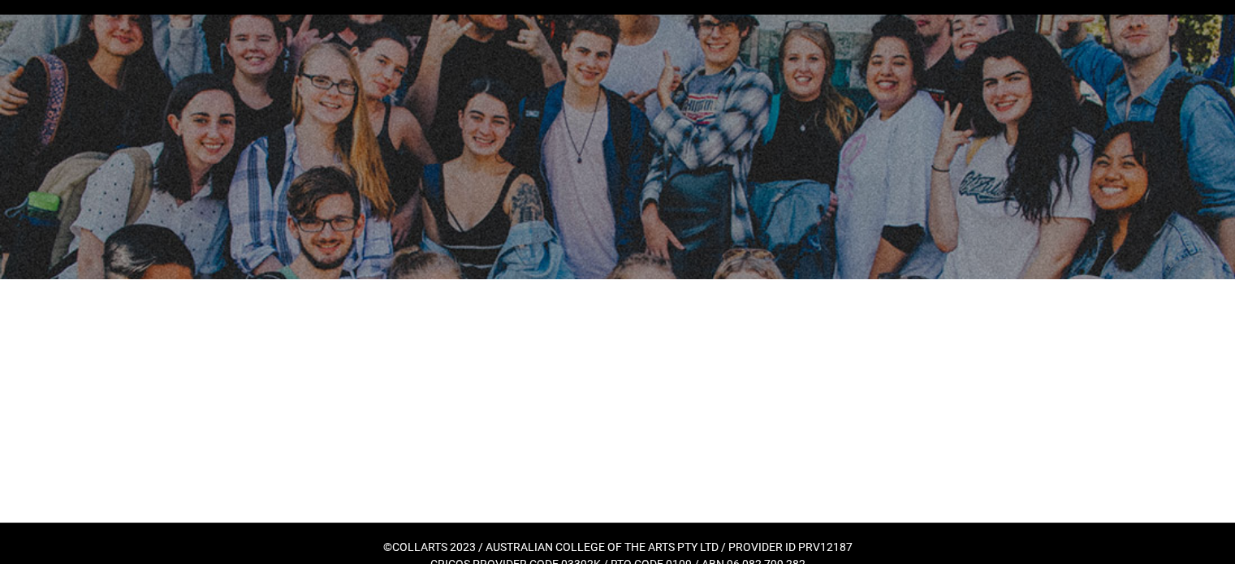
scroll to position [66, 0]
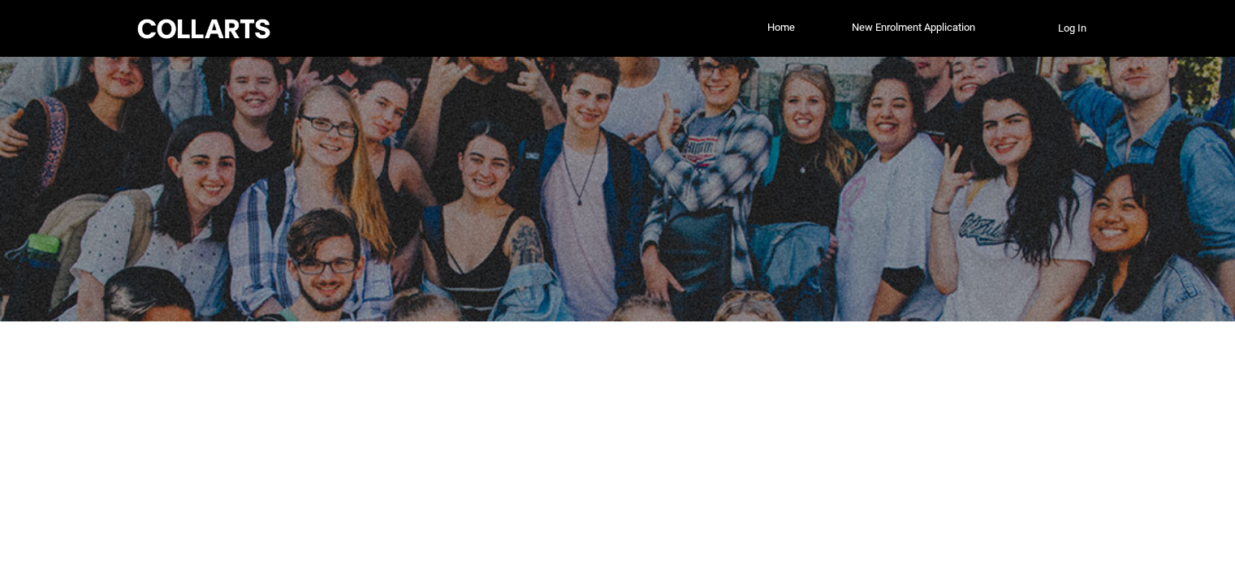
scroll to position [66, 0]
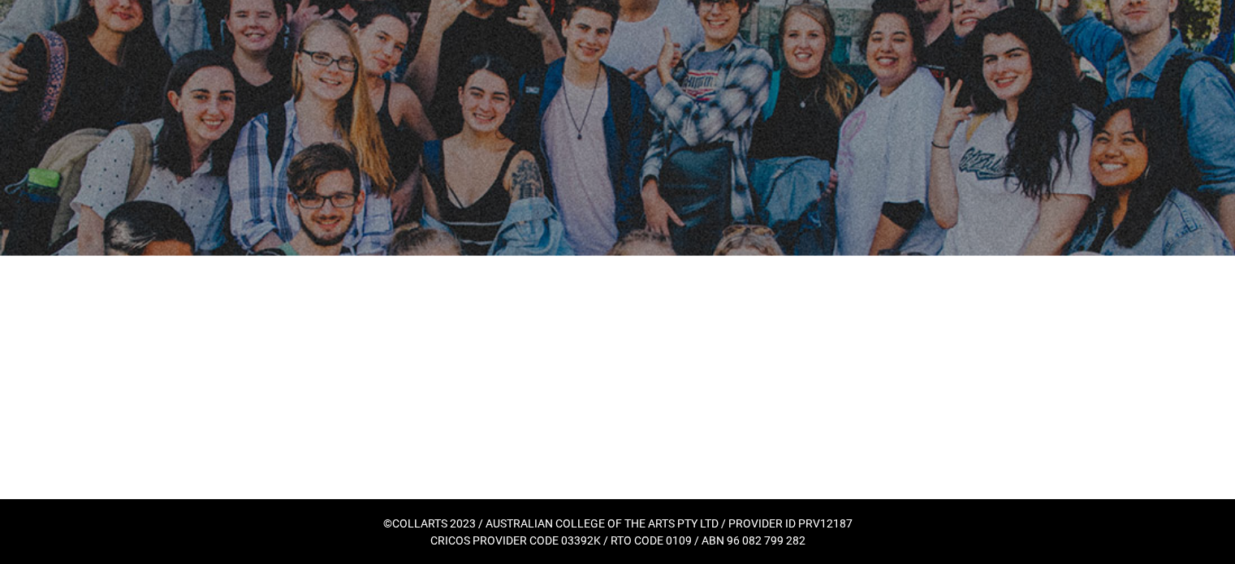
click at [799, 344] on div at bounding box center [617, 378] width 447 height 244
click at [793, 335] on div at bounding box center [617, 378] width 447 height 244
click at [689, 257] on div at bounding box center [617, 378] width 447 height 244
click at [683, 309] on div at bounding box center [617, 378] width 447 height 244
click at [793, 367] on div at bounding box center [617, 378] width 447 height 244
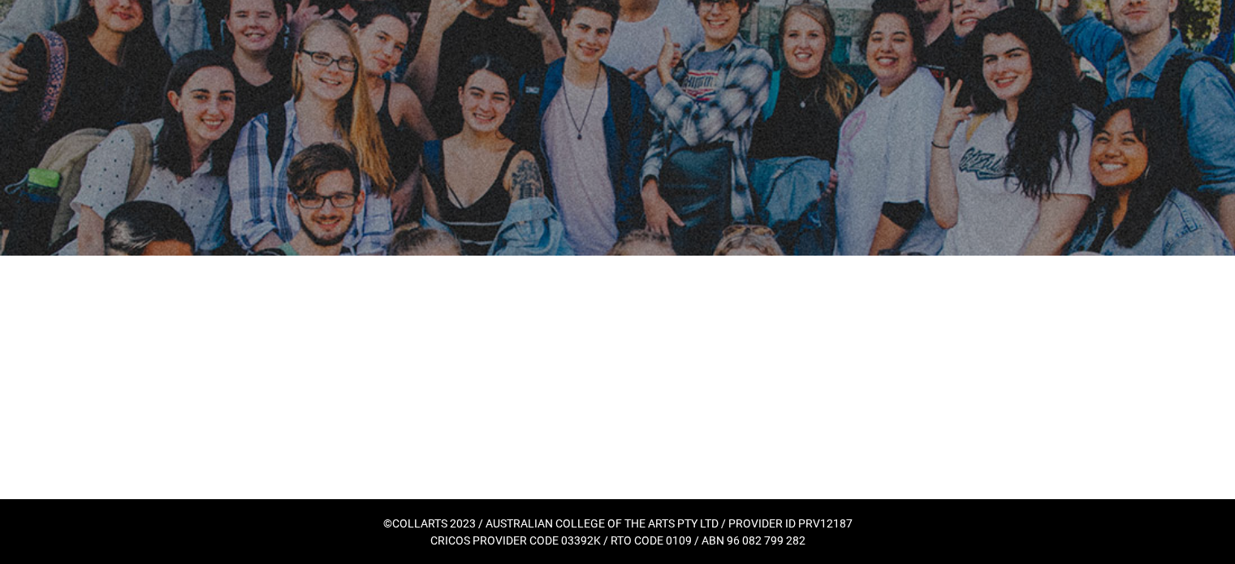
click at [789, 370] on div at bounding box center [617, 378] width 447 height 244
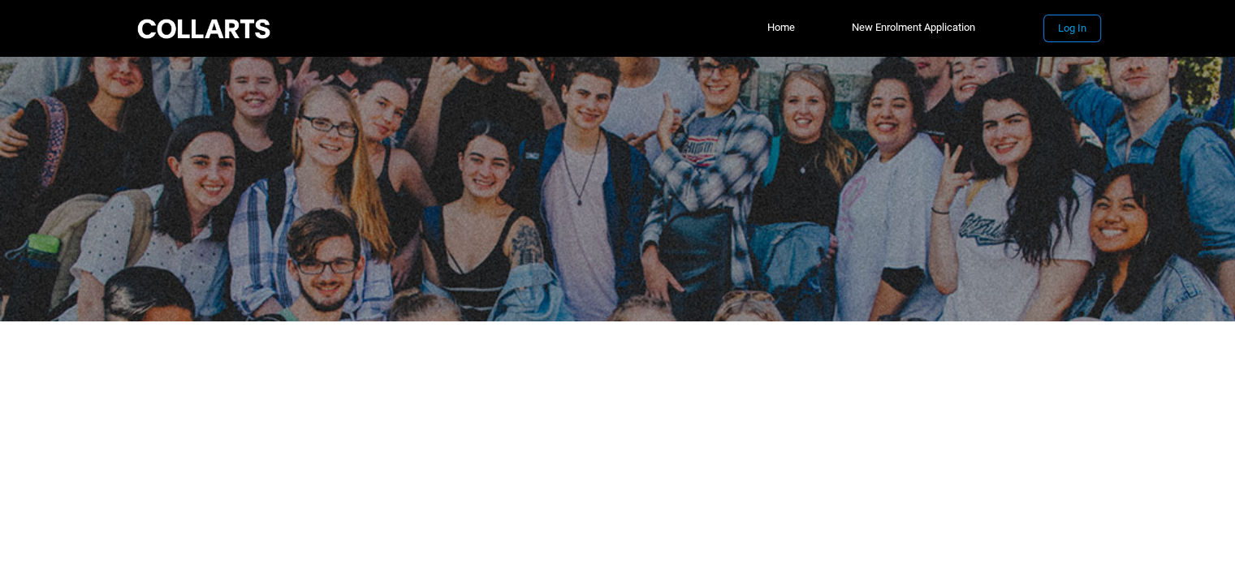
click at [1065, 28] on button "Log In" at bounding box center [1072, 28] width 56 height 26
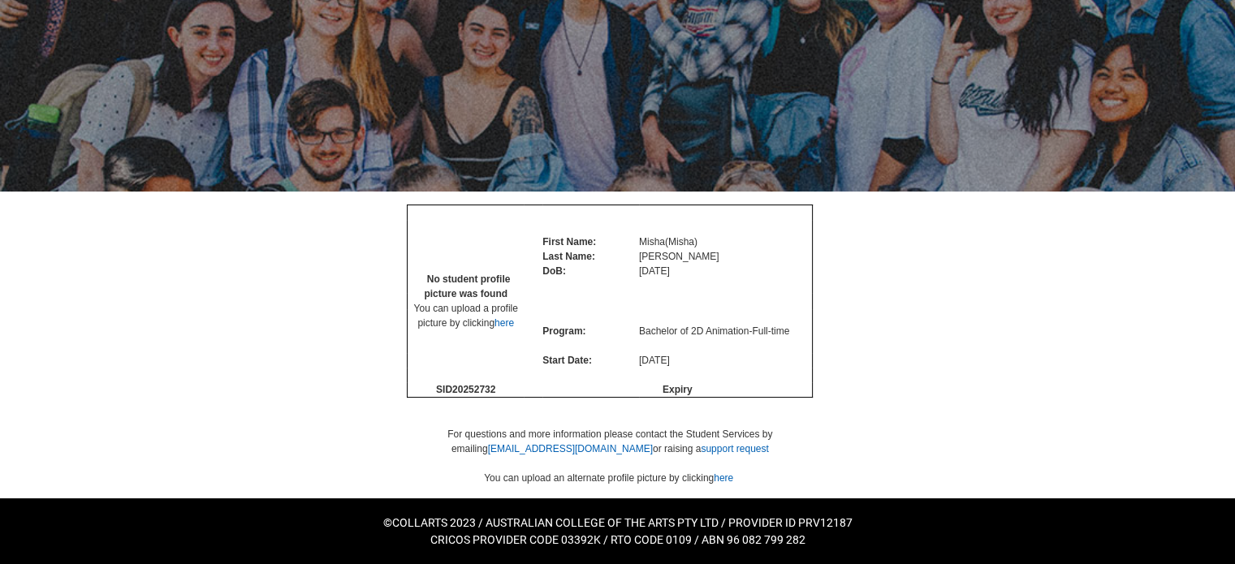
scroll to position [179, 0]
drag, startPoint x: 501, startPoint y: 391, endPoint x: 452, endPoint y: 387, distance: 49.8
click at [452, 387] on td "SID 20252732" at bounding box center [466, 390] width 116 height 15
copy span "20252732"
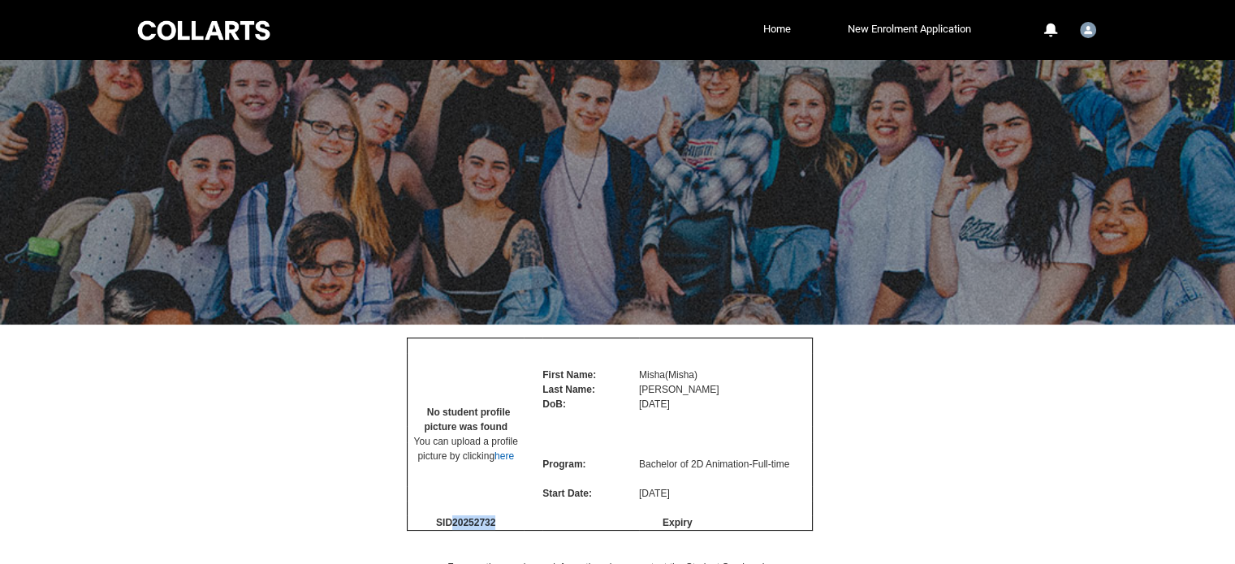
click at [166, 33] on div at bounding box center [204, 30] width 138 height 25
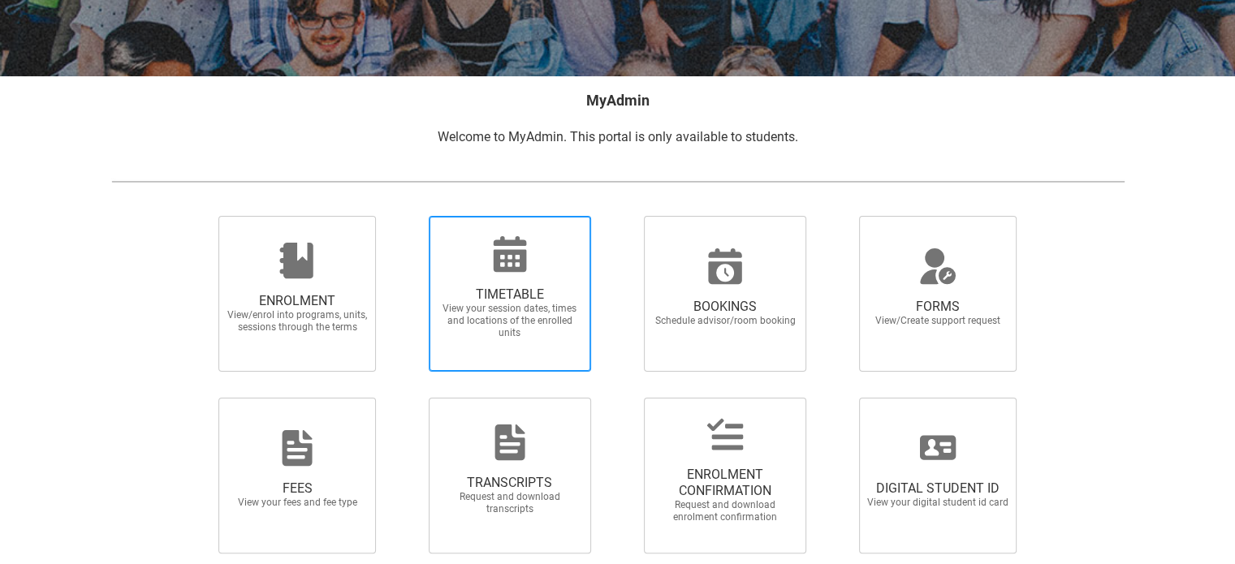
scroll to position [316, 0]
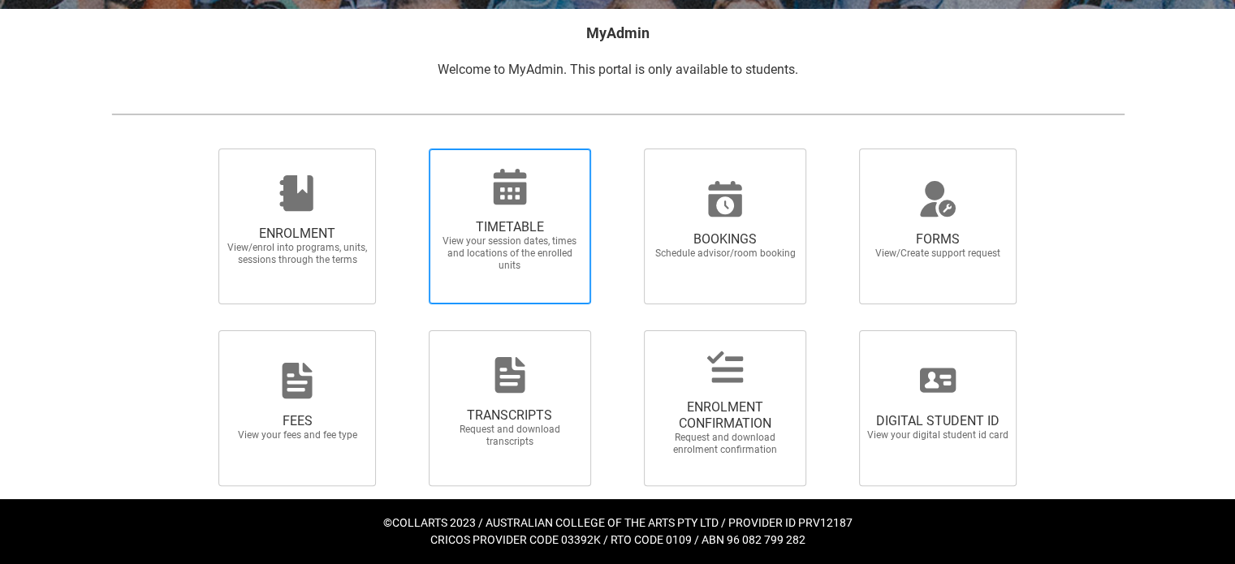
click at [516, 231] on span "TIMETABLE" at bounding box center [510, 227] width 143 height 16
click at [408, 149] on input "TIMETABLE View your session dates, times and locations of the enrolled units" at bounding box center [408, 148] width 1 height 1
radio input "true"
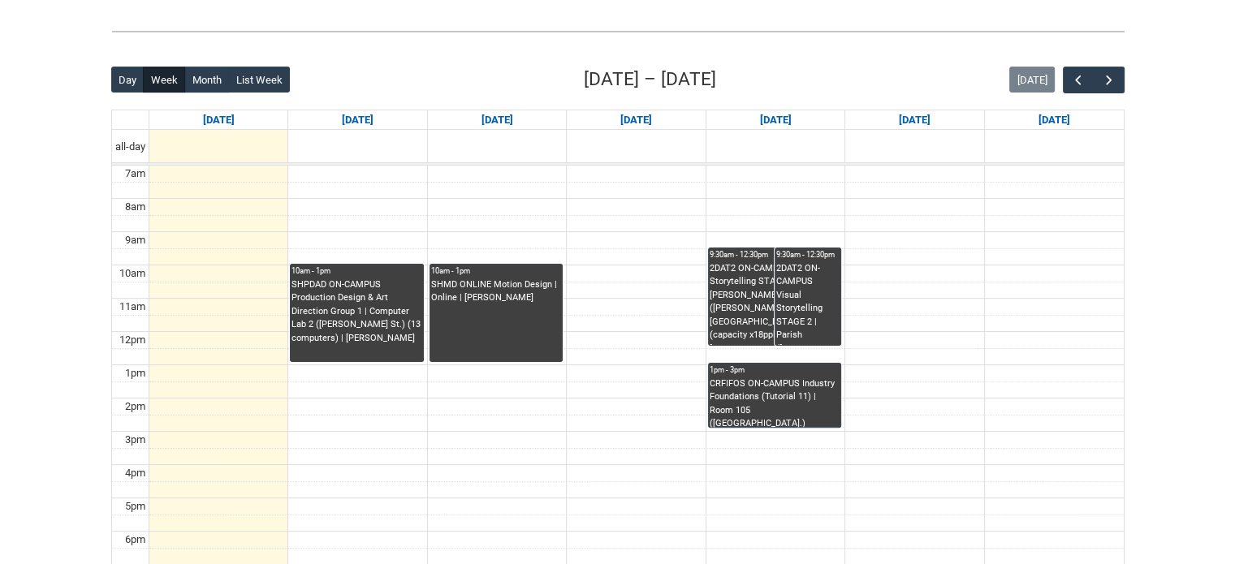
scroll to position [337, 0]
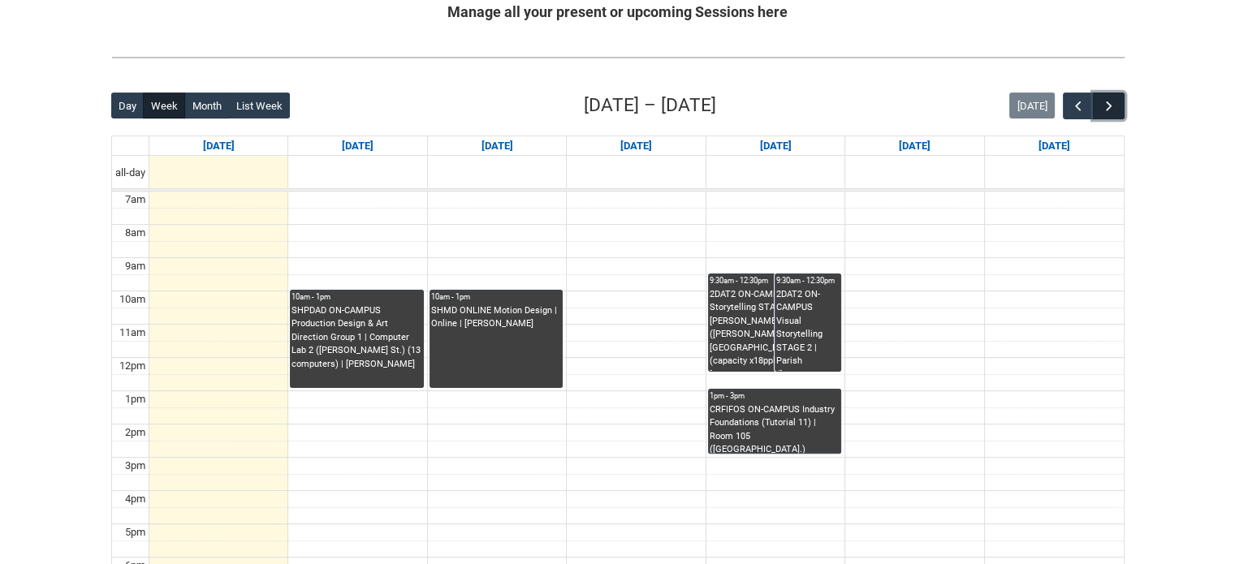
click at [1104, 103] on span "button" at bounding box center [1109, 106] width 16 height 16
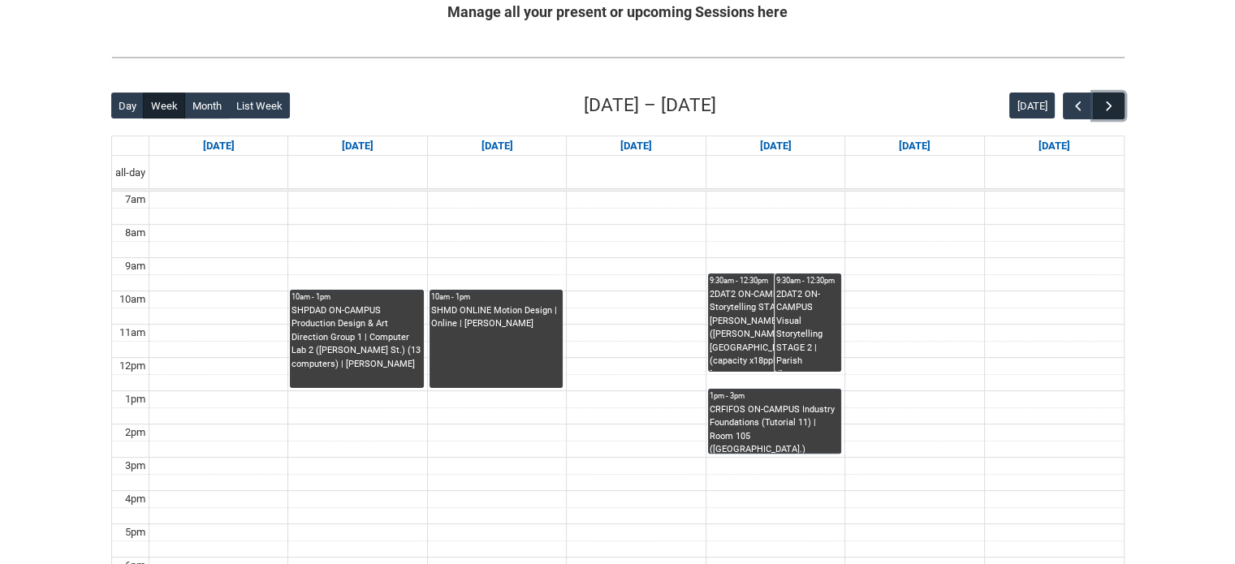
click at [1104, 103] on span "button" at bounding box center [1109, 106] width 16 height 16
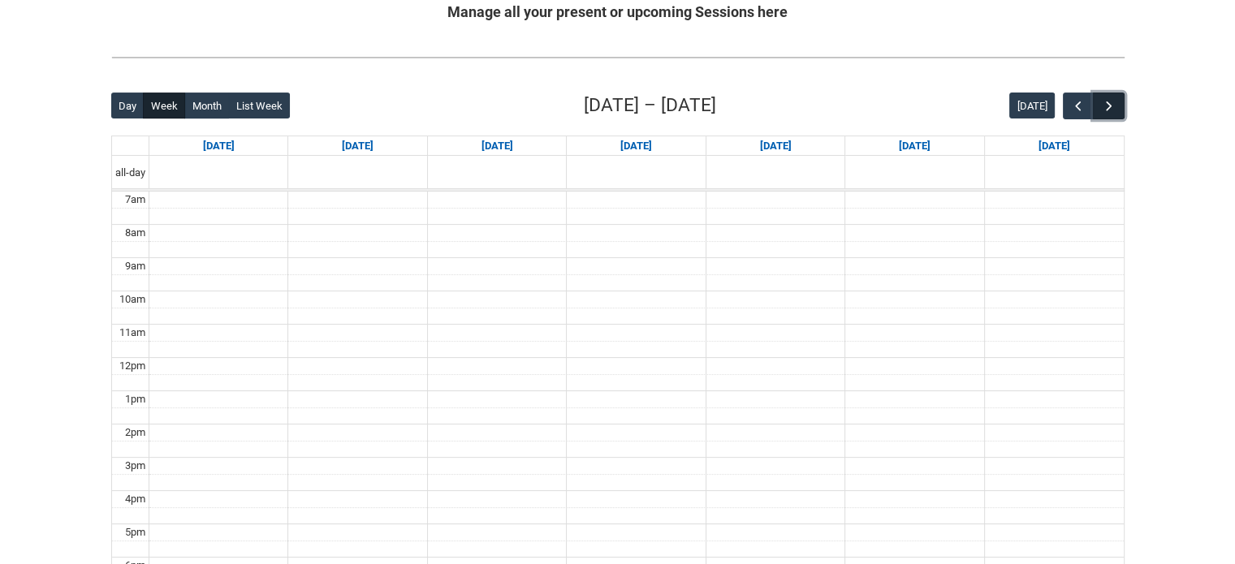
click at [1113, 106] on span "button" at bounding box center [1109, 106] width 16 height 16
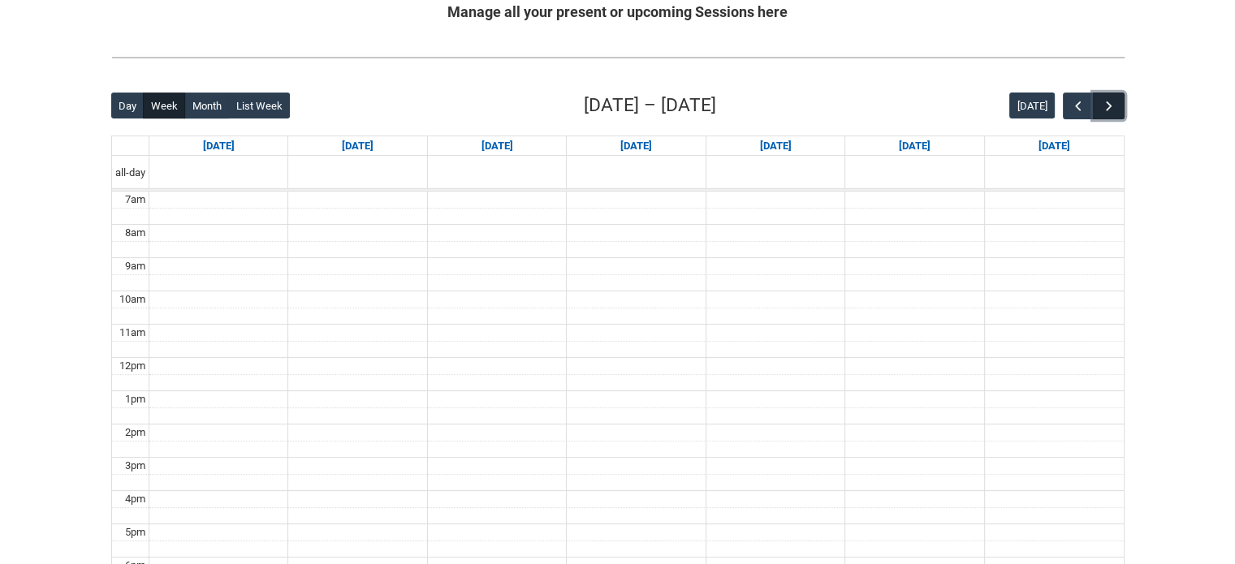
click at [1113, 106] on span "button" at bounding box center [1109, 106] width 16 height 16
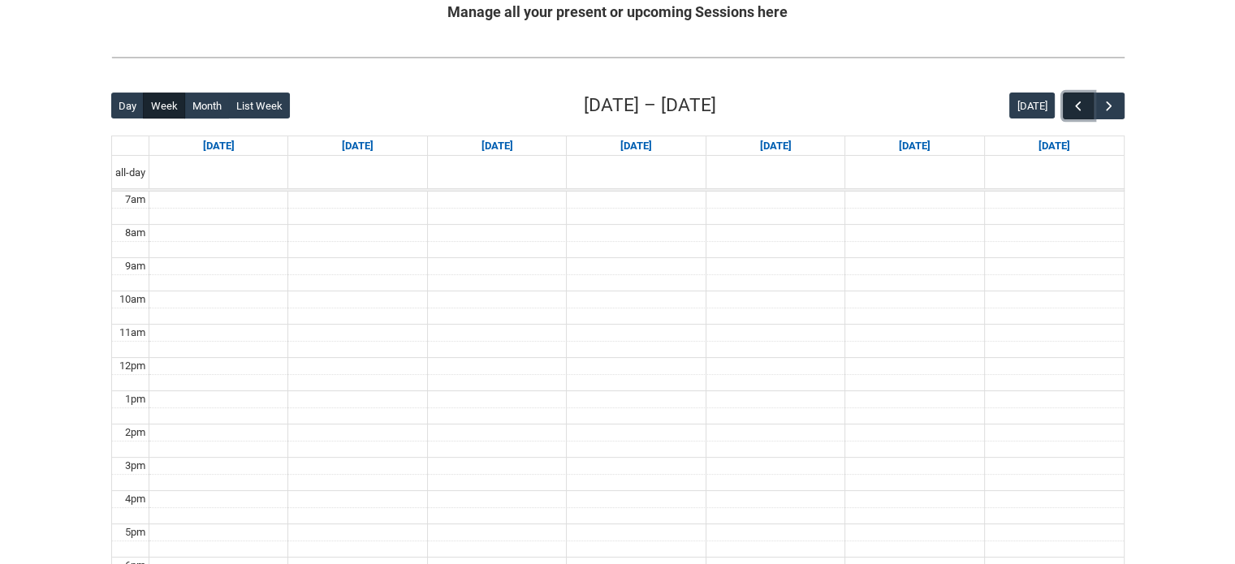
click at [1081, 104] on span "button" at bounding box center [1078, 106] width 16 height 16
click at [1080, 105] on span "button" at bounding box center [1078, 106] width 16 height 16
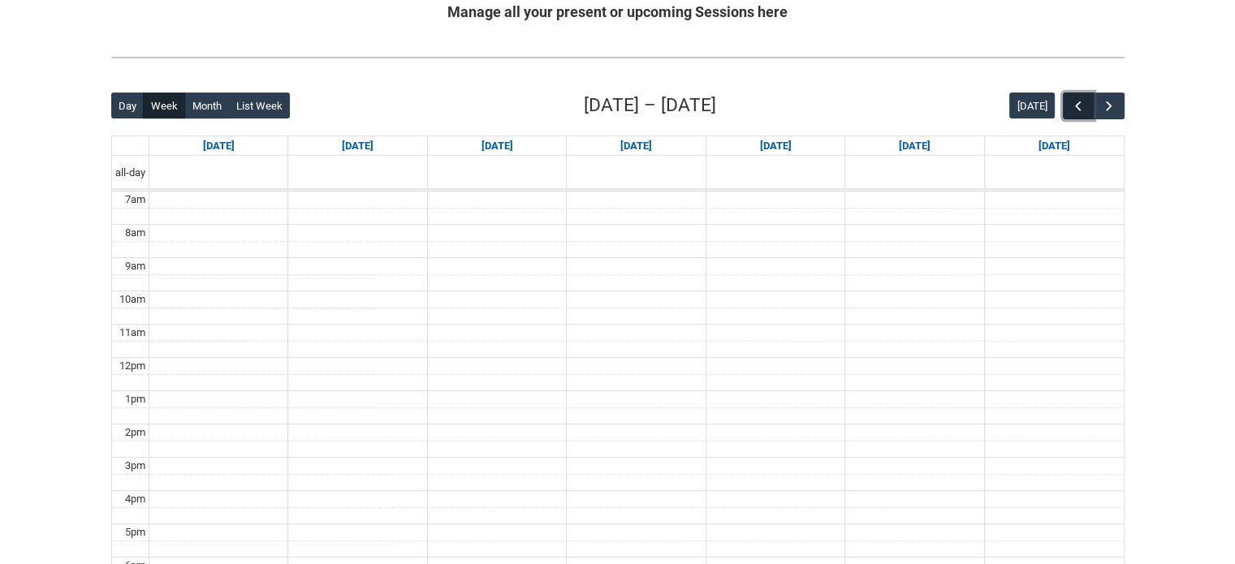
click at [1080, 105] on span "button" at bounding box center [1078, 106] width 16 height 16
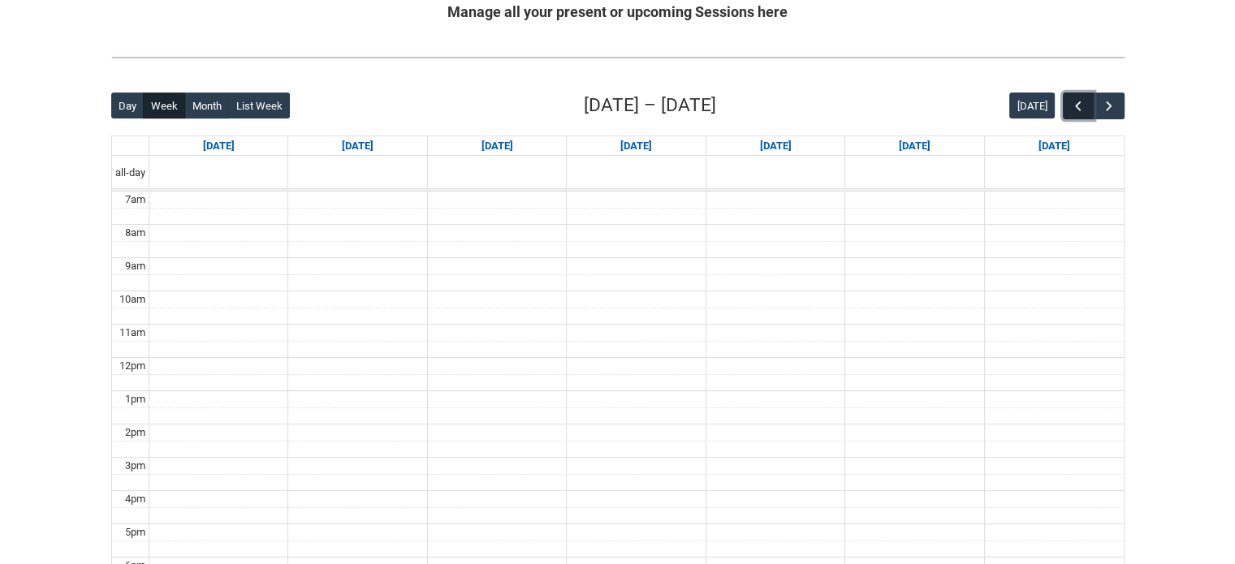
click at [1080, 105] on span "button" at bounding box center [1078, 106] width 16 height 16
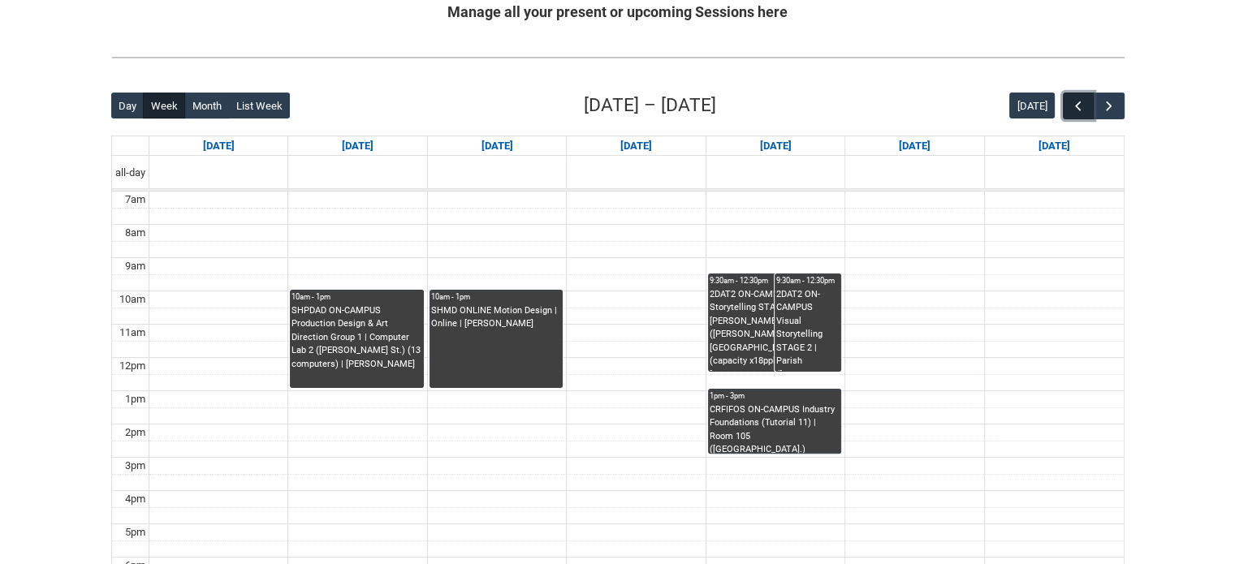
click at [1080, 105] on span "button" at bounding box center [1078, 106] width 16 height 16
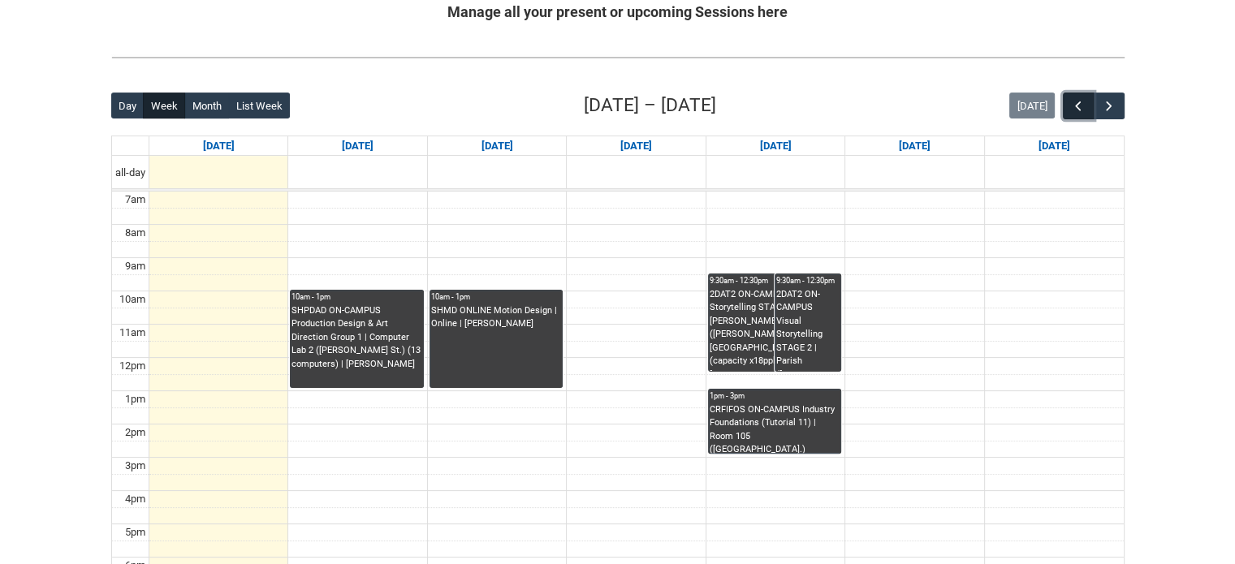
click at [1094, 104] on button "button" at bounding box center [1078, 106] width 31 height 27
click at [1098, 104] on button "button" at bounding box center [1108, 106] width 31 height 27
click at [1101, 105] on span "button" at bounding box center [1109, 106] width 16 height 16
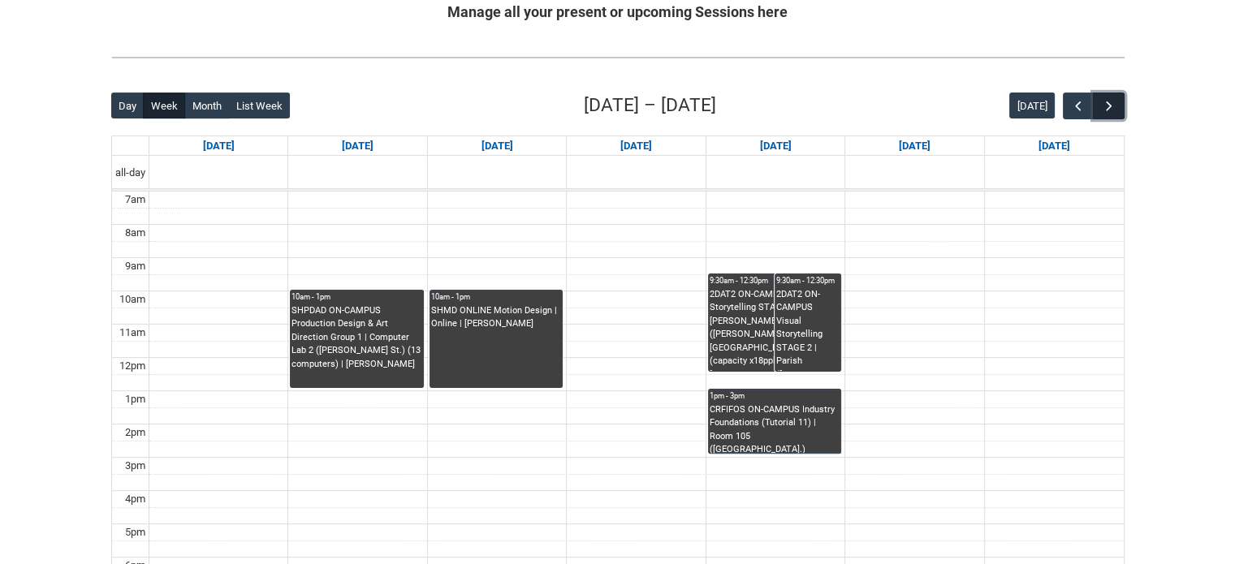
click at [1101, 105] on span "button" at bounding box center [1109, 106] width 16 height 16
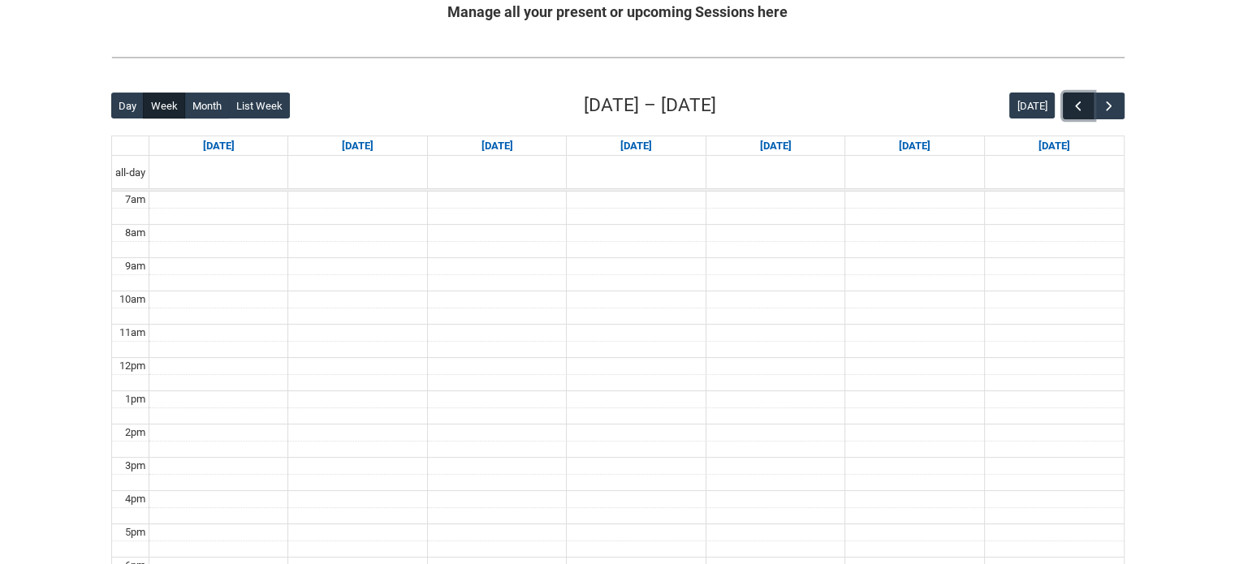
click at [1080, 103] on span "button" at bounding box center [1078, 106] width 16 height 16
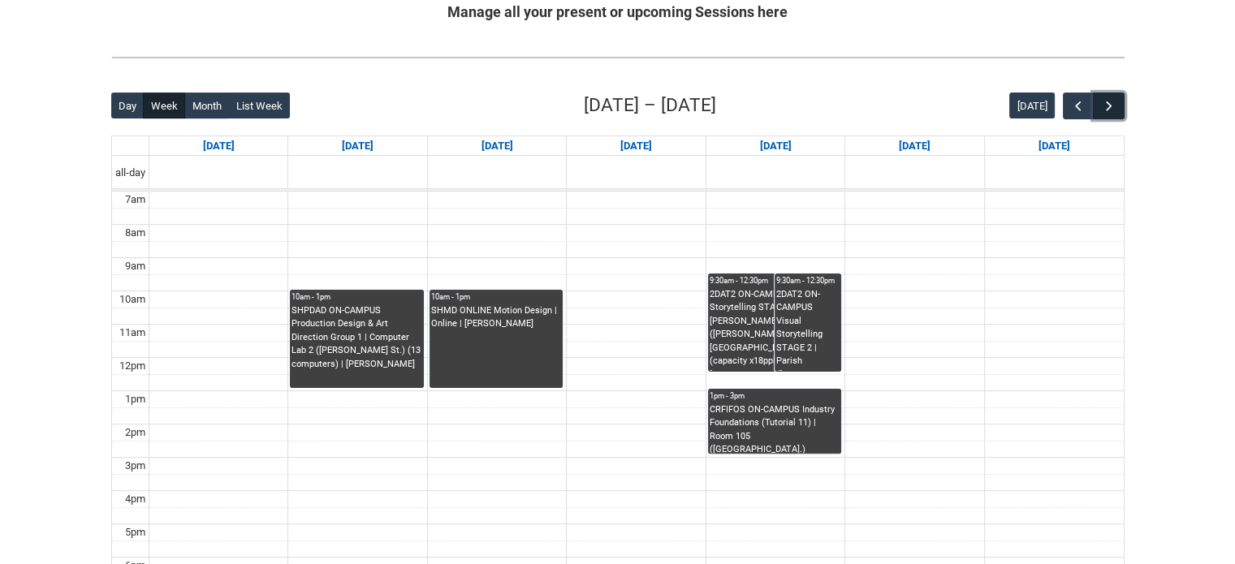
click at [1104, 106] on span "button" at bounding box center [1109, 106] width 16 height 16
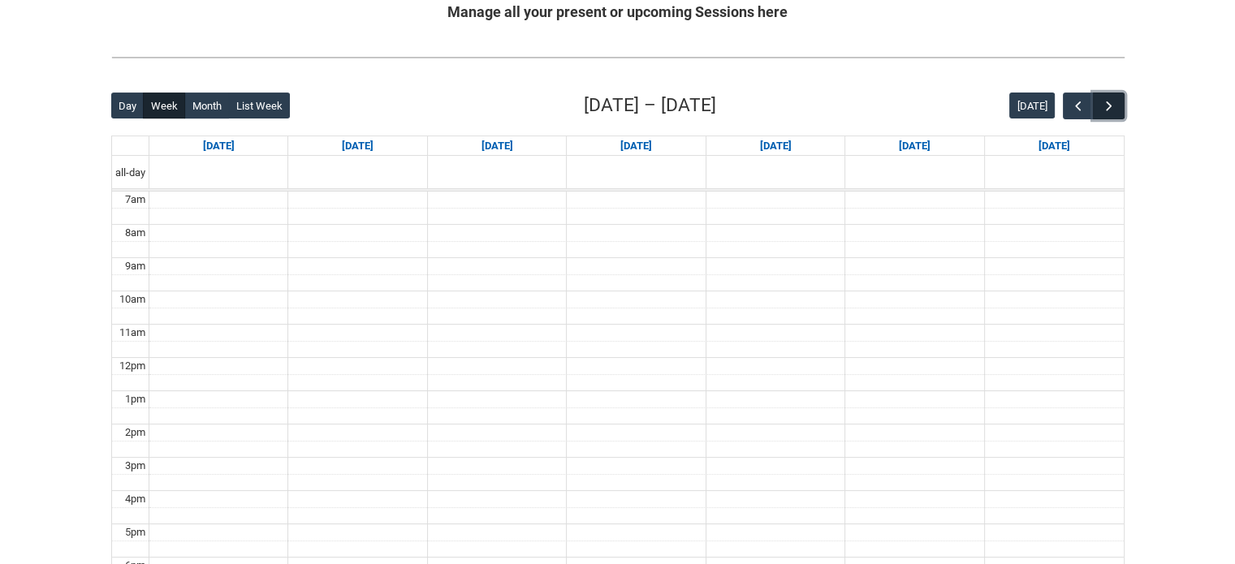
click at [1104, 107] on span "button" at bounding box center [1109, 106] width 16 height 16
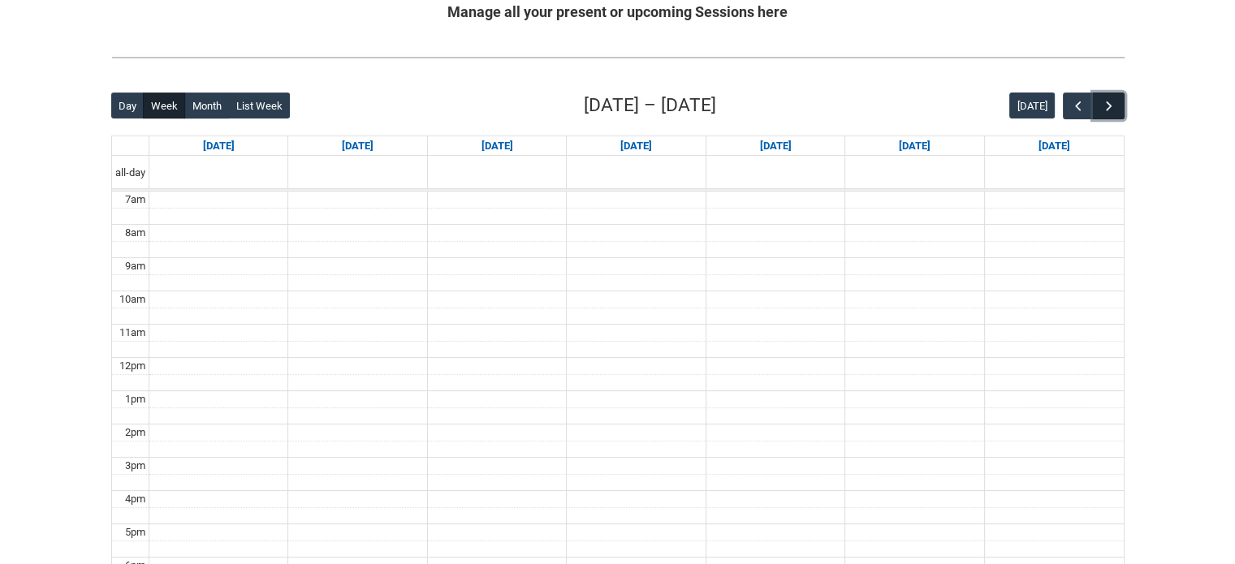
click at [1104, 107] on span "button" at bounding box center [1109, 106] width 16 height 16
click at [1075, 110] on span "button" at bounding box center [1078, 106] width 16 height 16
click at [1072, 110] on span "button" at bounding box center [1078, 106] width 16 height 16
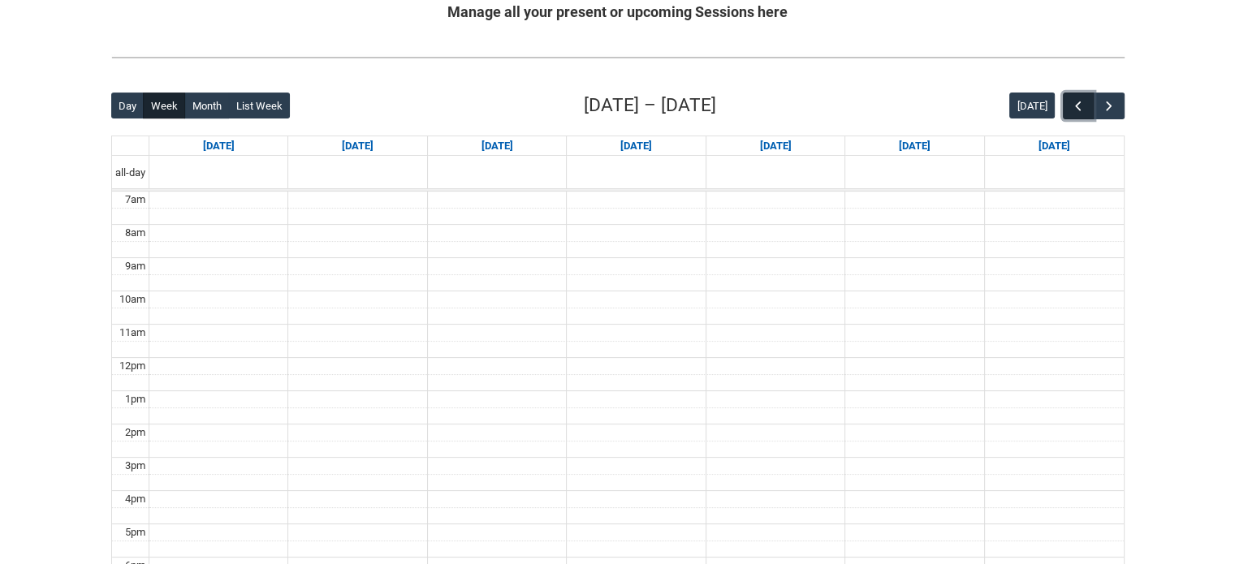
click at [1072, 107] on span "button" at bounding box center [1078, 106] width 16 height 16
click at [1074, 105] on span "button" at bounding box center [1078, 106] width 16 height 16
click at [1076, 104] on span "button" at bounding box center [1078, 106] width 16 height 16
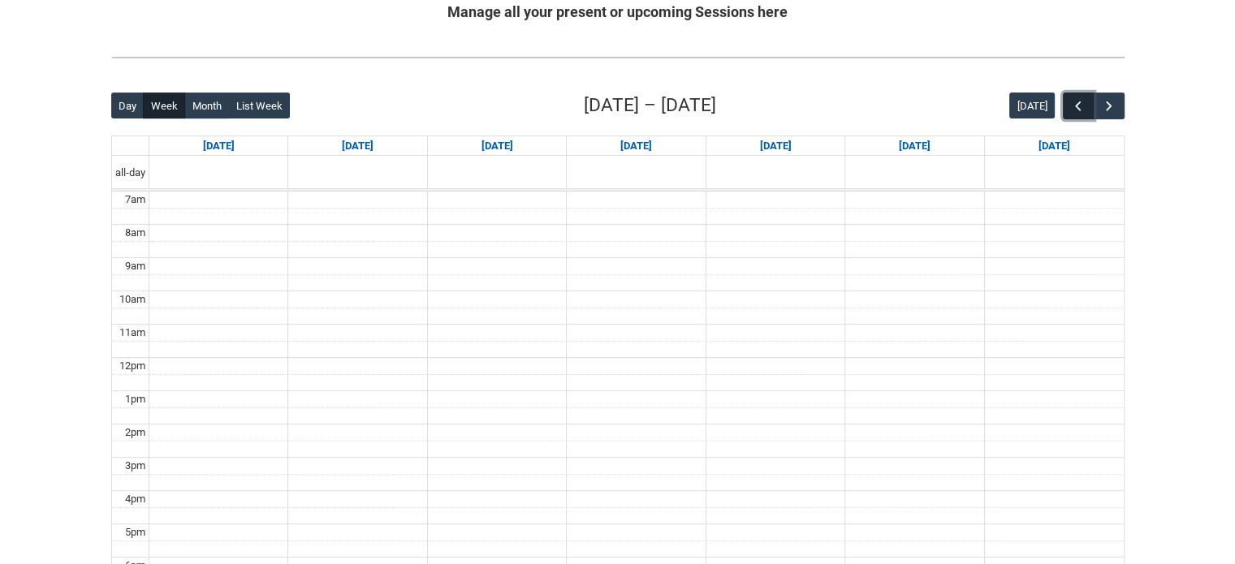
click at [1076, 104] on span "button" at bounding box center [1078, 106] width 16 height 16
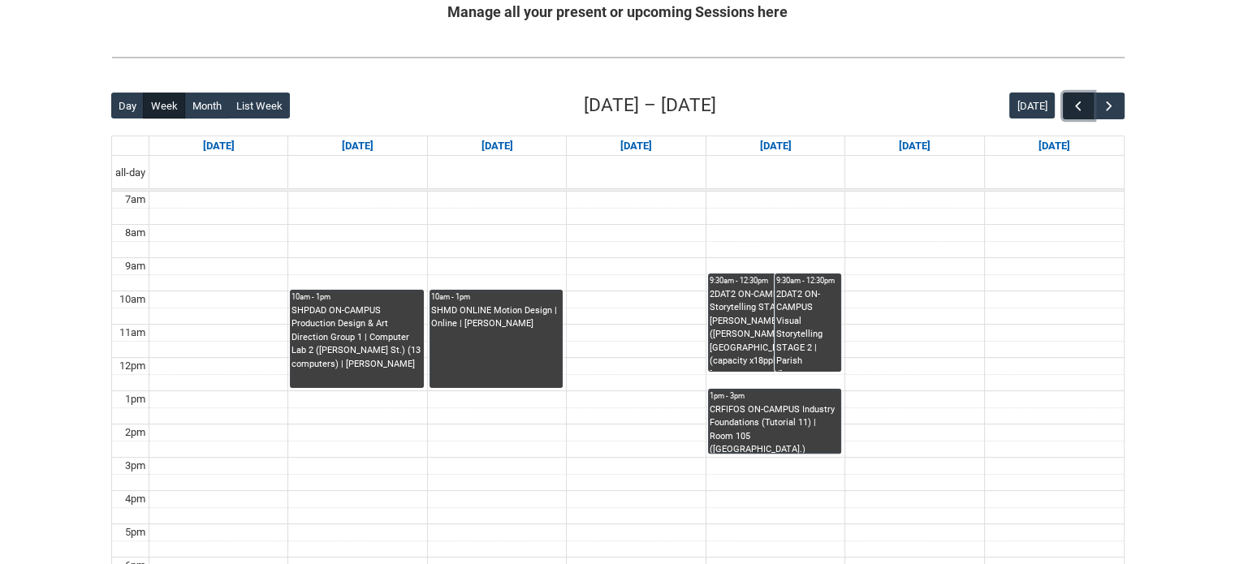
click at [1078, 104] on span "button" at bounding box center [1078, 106] width 16 height 16
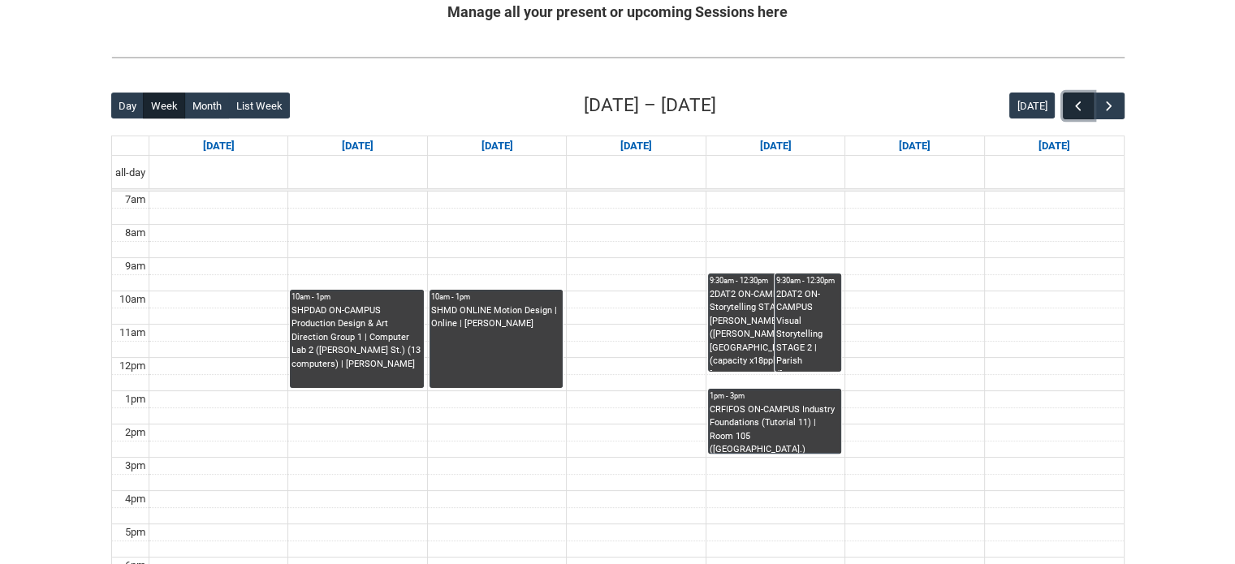
click at [1078, 104] on span "button" at bounding box center [1078, 106] width 16 height 16
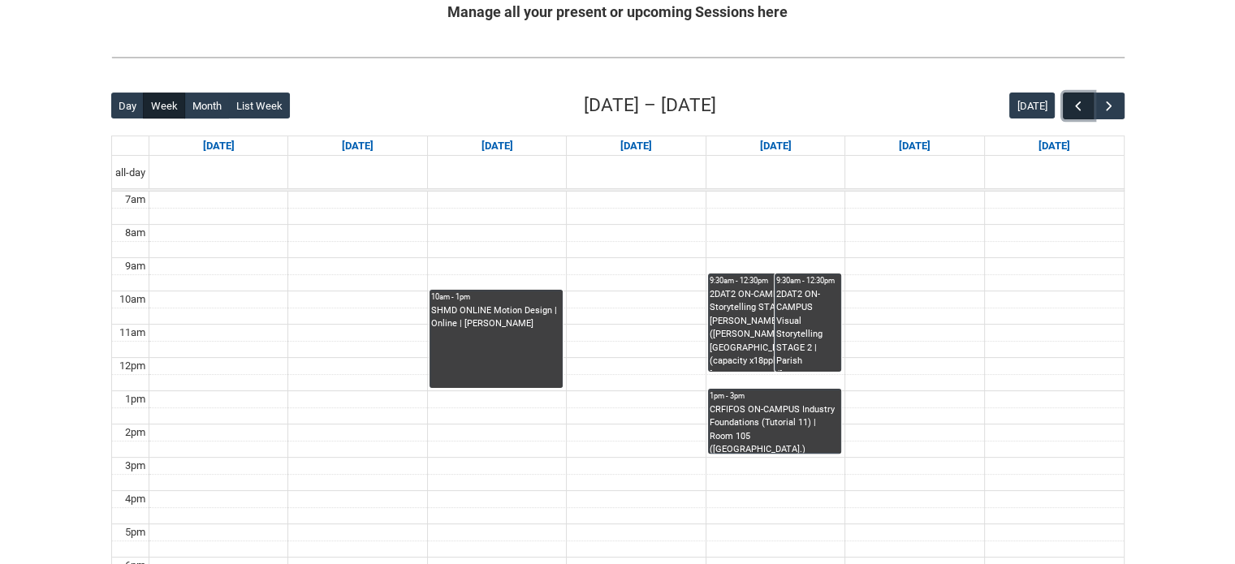
click at [1078, 104] on span "button" at bounding box center [1078, 106] width 16 height 16
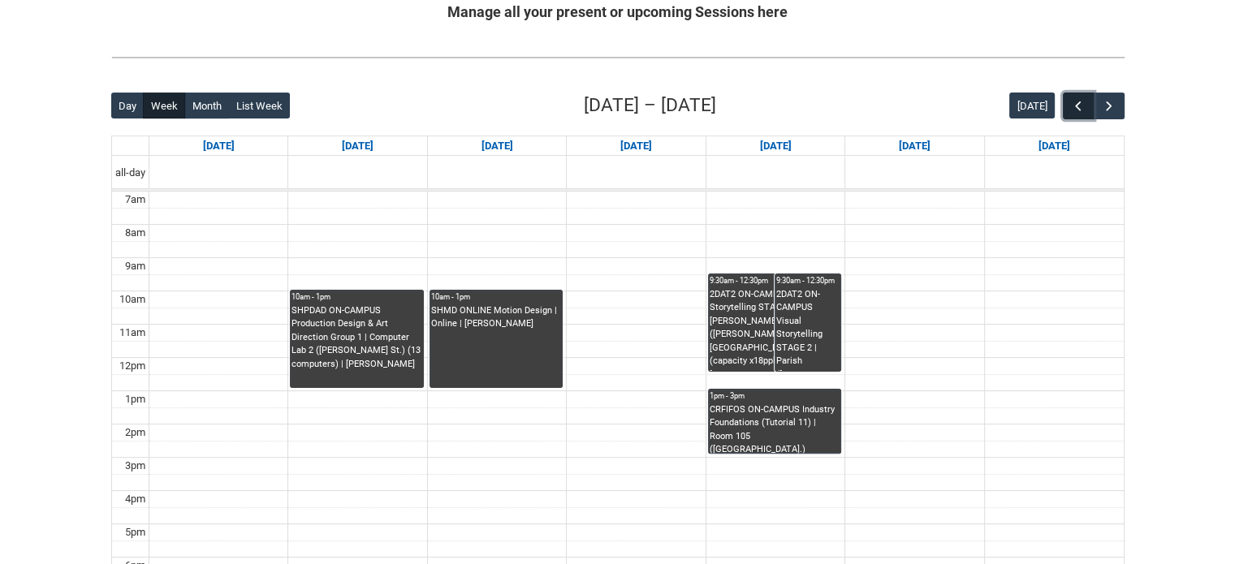
click at [1078, 104] on span "button" at bounding box center [1078, 106] width 16 height 16
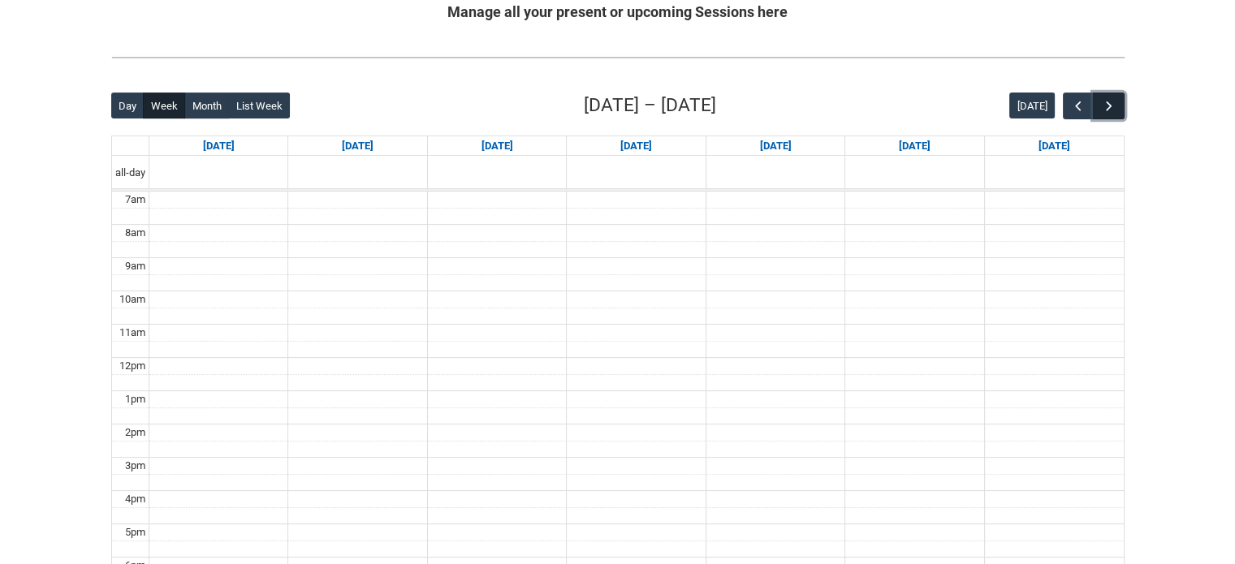
click at [1100, 109] on button "button" at bounding box center [1108, 106] width 31 height 27
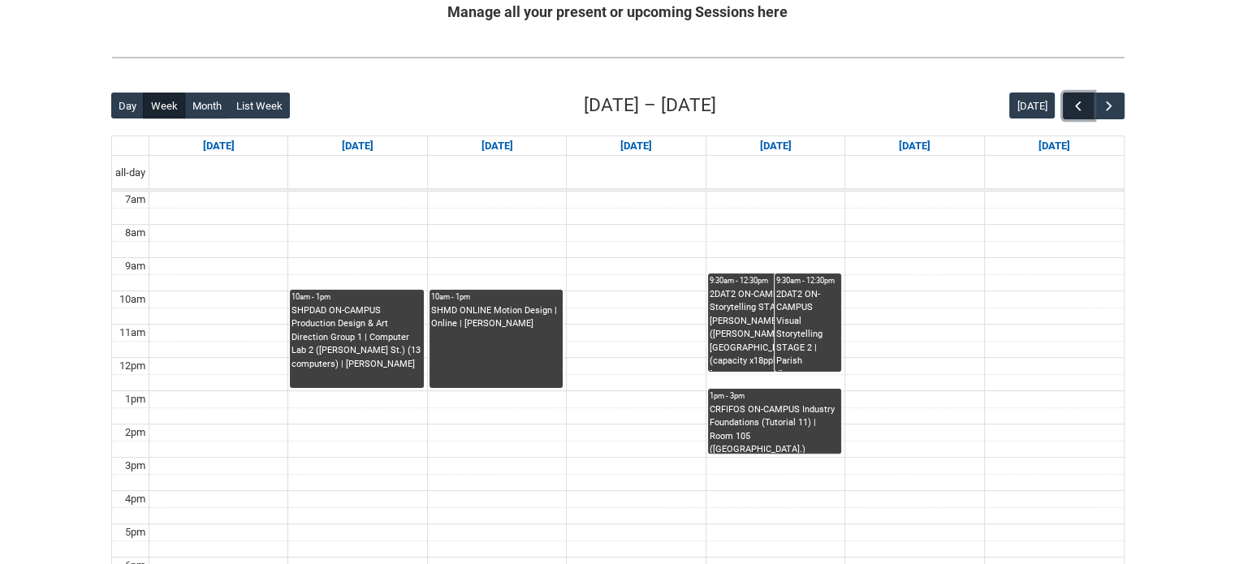
click at [1083, 106] on span "button" at bounding box center [1078, 106] width 16 height 16
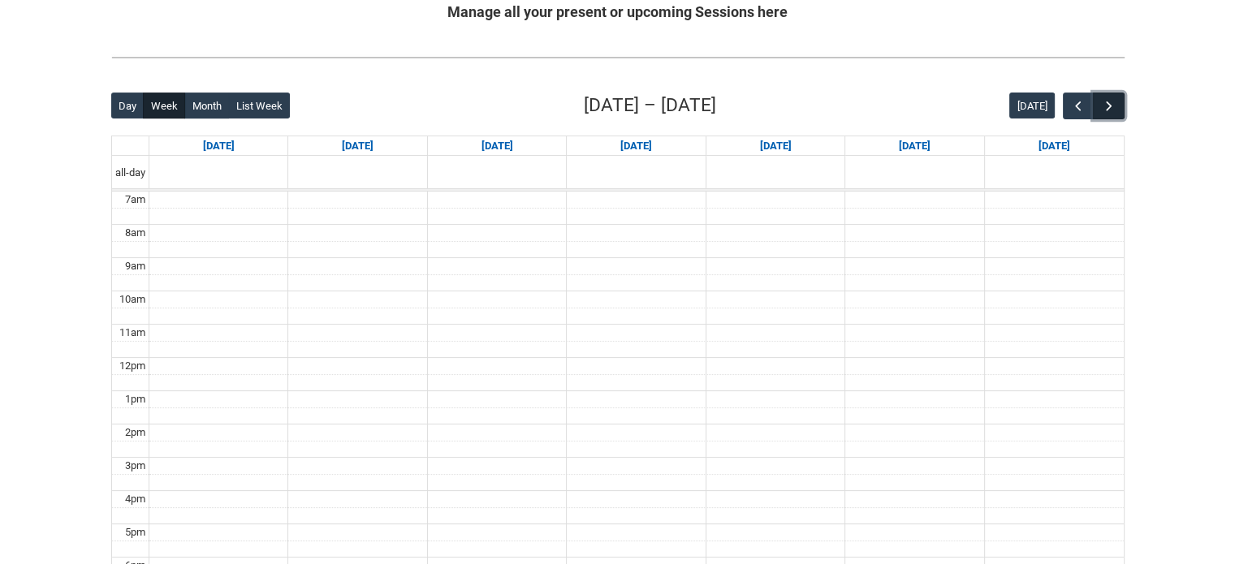
click at [1098, 104] on button "button" at bounding box center [1108, 106] width 31 height 27
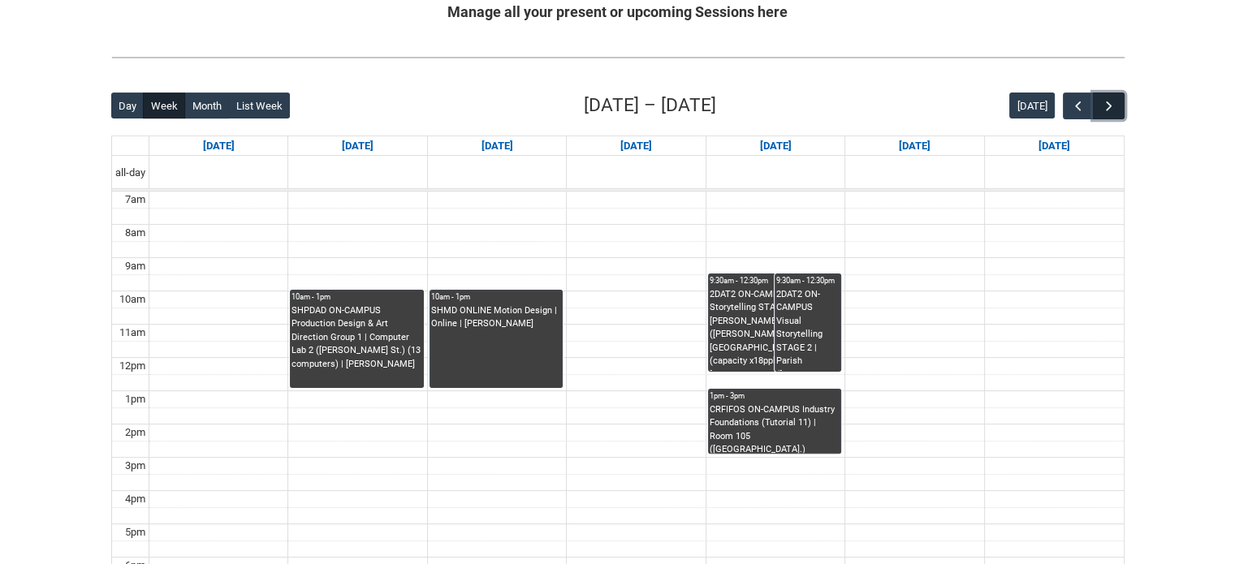
click at [1098, 104] on button "button" at bounding box center [1108, 106] width 31 height 27
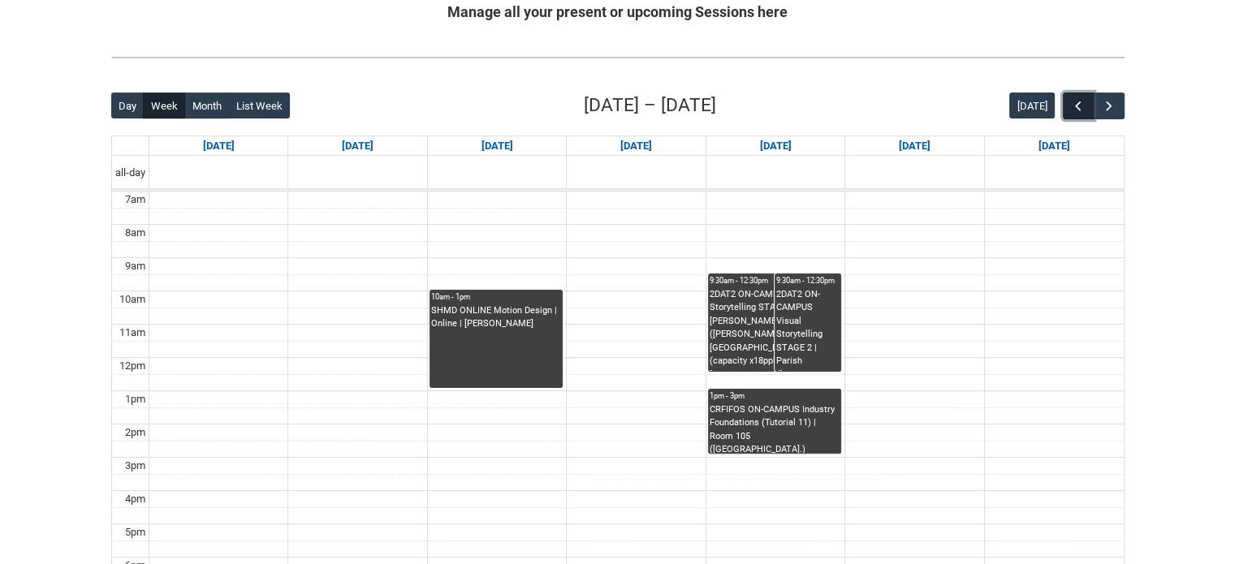
click at [1083, 102] on span "button" at bounding box center [1078, 106] width 16 height 16
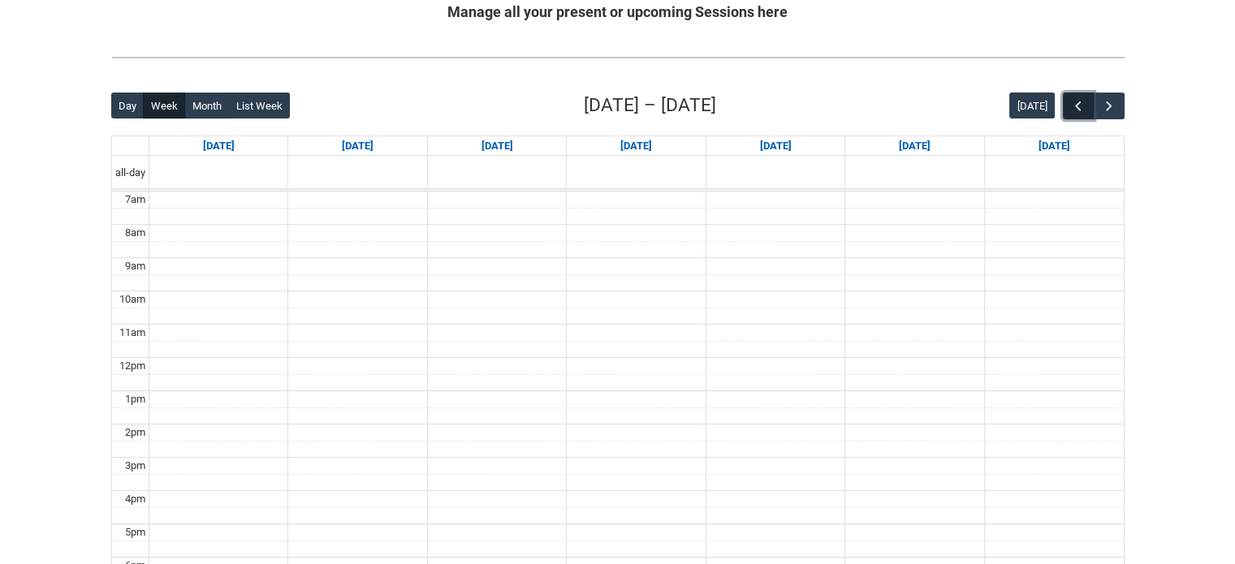
click at [1083, 102] on span "button" at bounding box center [1078, 106] width 16 height 16
click at [1100, 102] on button "button" at bounding box center [1108, 106] width 31 height 27
click at [1101, 102] on span "button" at bounding box center [1109, 106] width 16 height 16
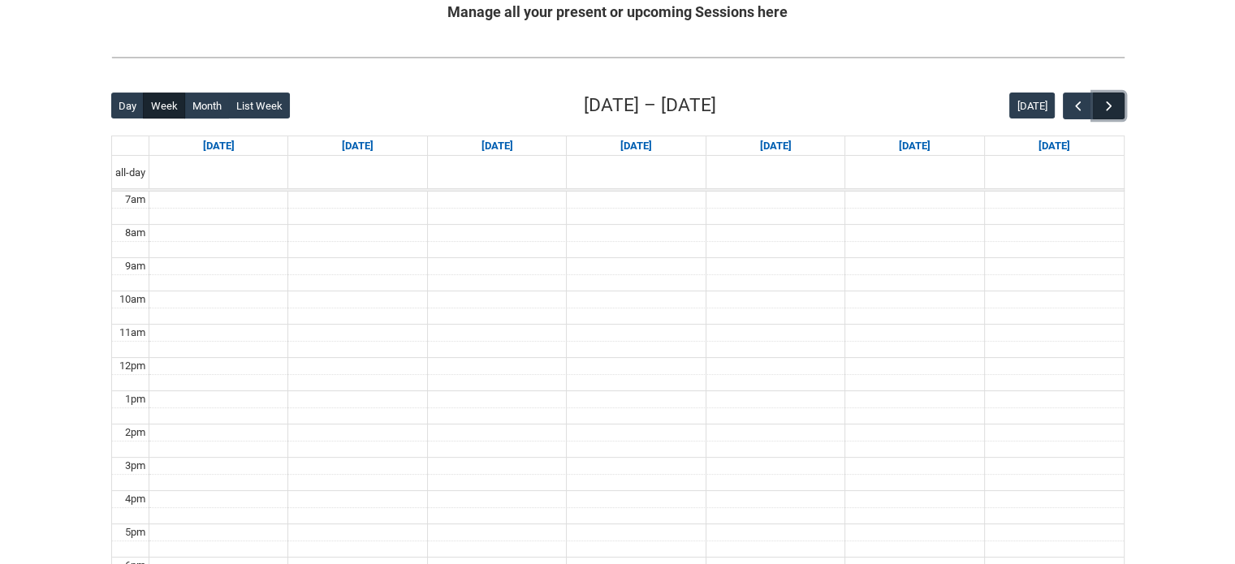
click at [1101, 102] on span "button" at bounding box center [1109, 106] width 16 height 16
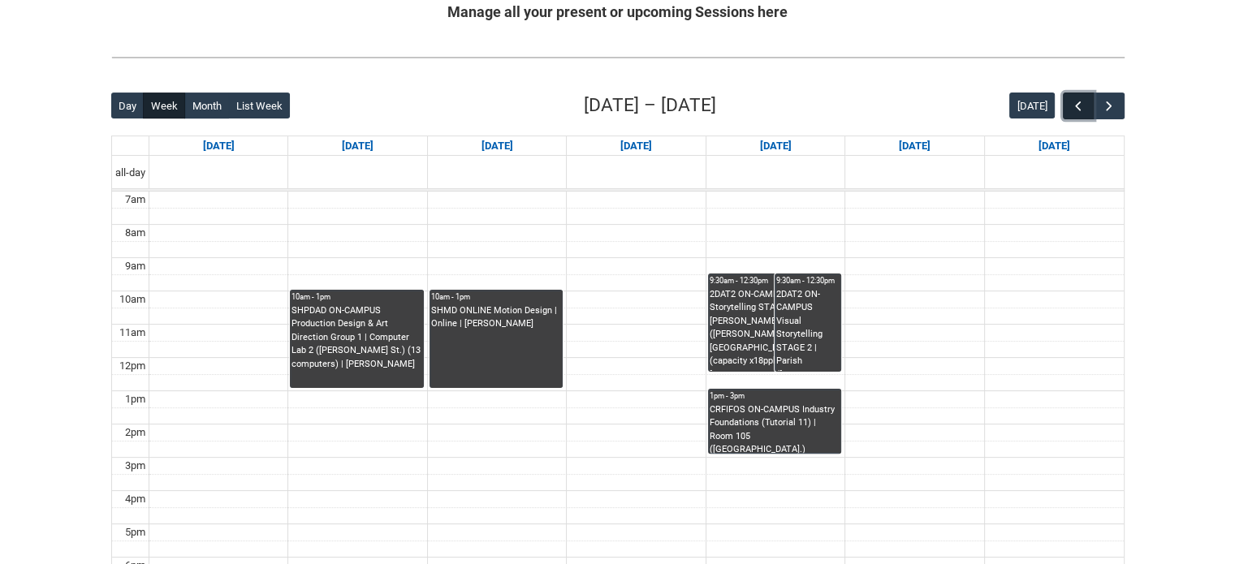
click at [1078, 100] on span "button" at bounding box center [1078, 106] width 16 height 16
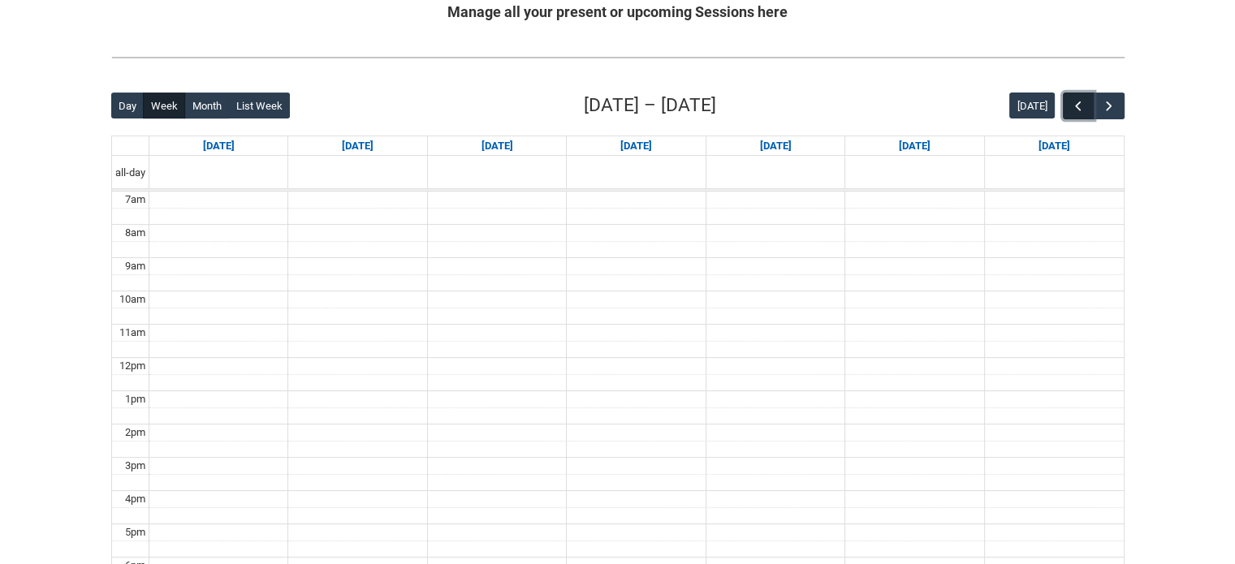
click at [1078, 100] on span "button" at bounding box center [1078, 106] width 16 height 16
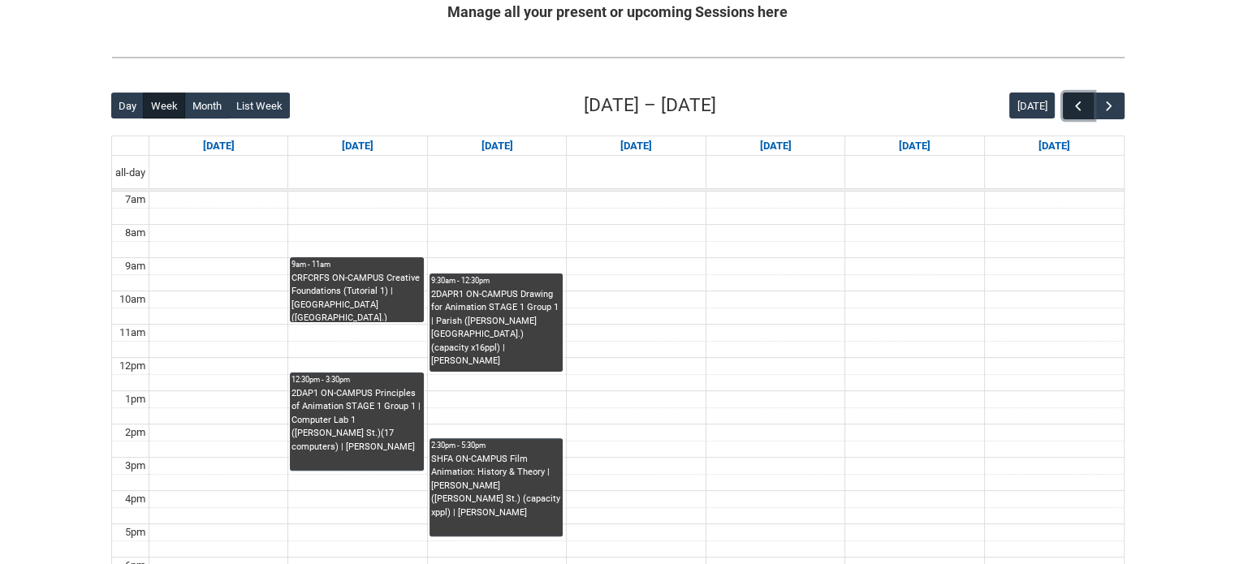
click at [1078, 100] on span "button" at bounding box center [1078, 106] width 16 height 16
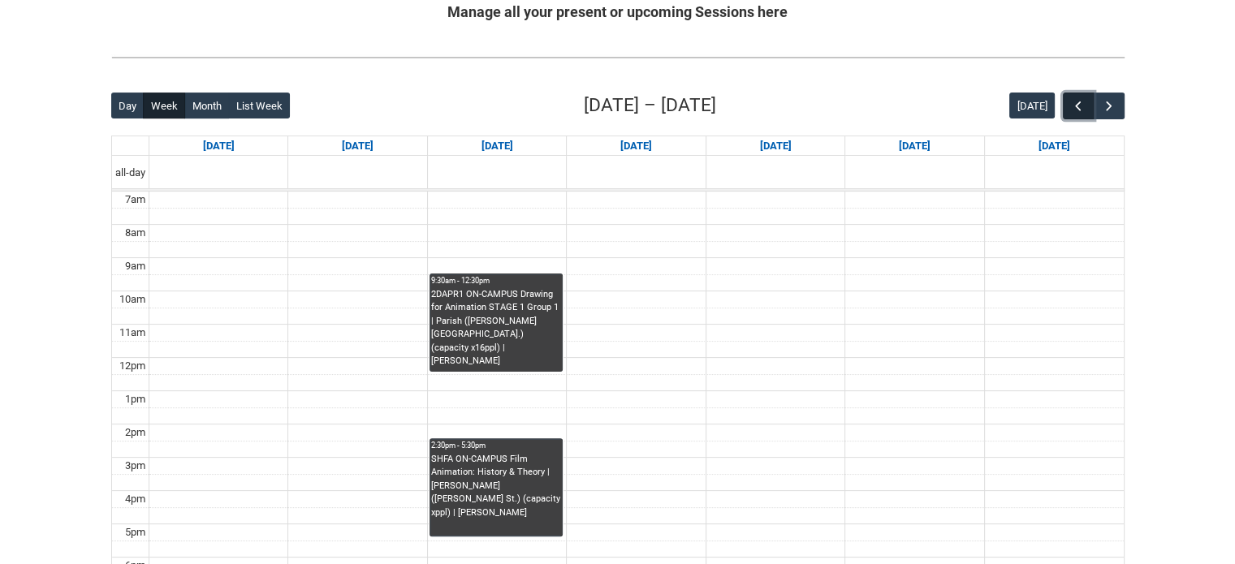
click at [1078, 100] on span "button" at bounding box center [1078, 106] width 16 height 16
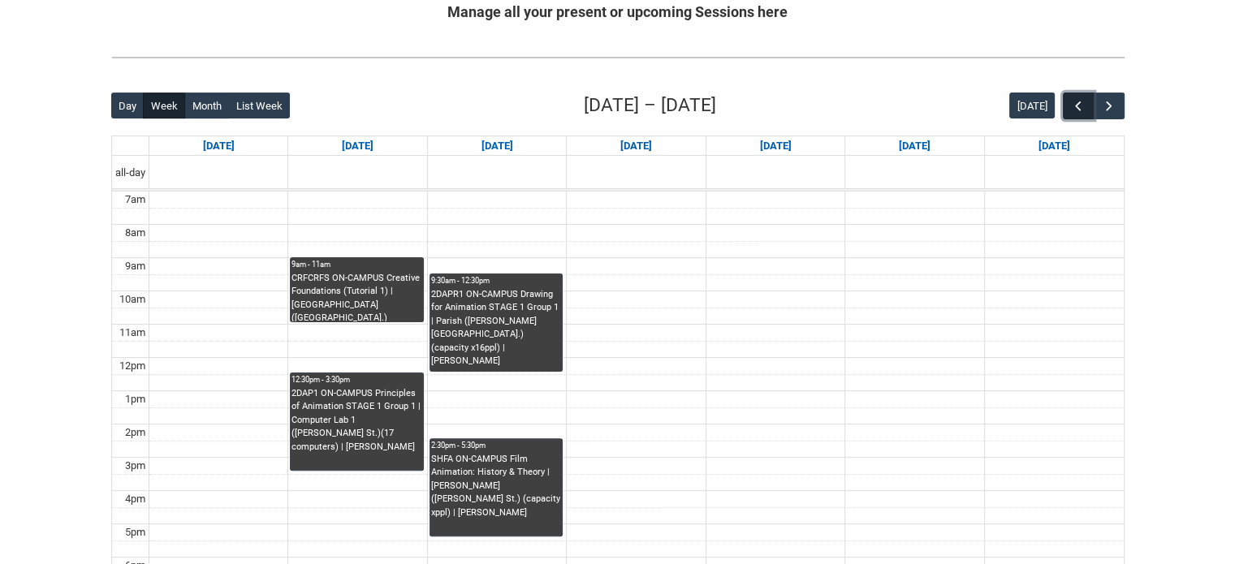
click at [1078, 100] on span "button" at bounding box center [1078, 106] width 16 height 16
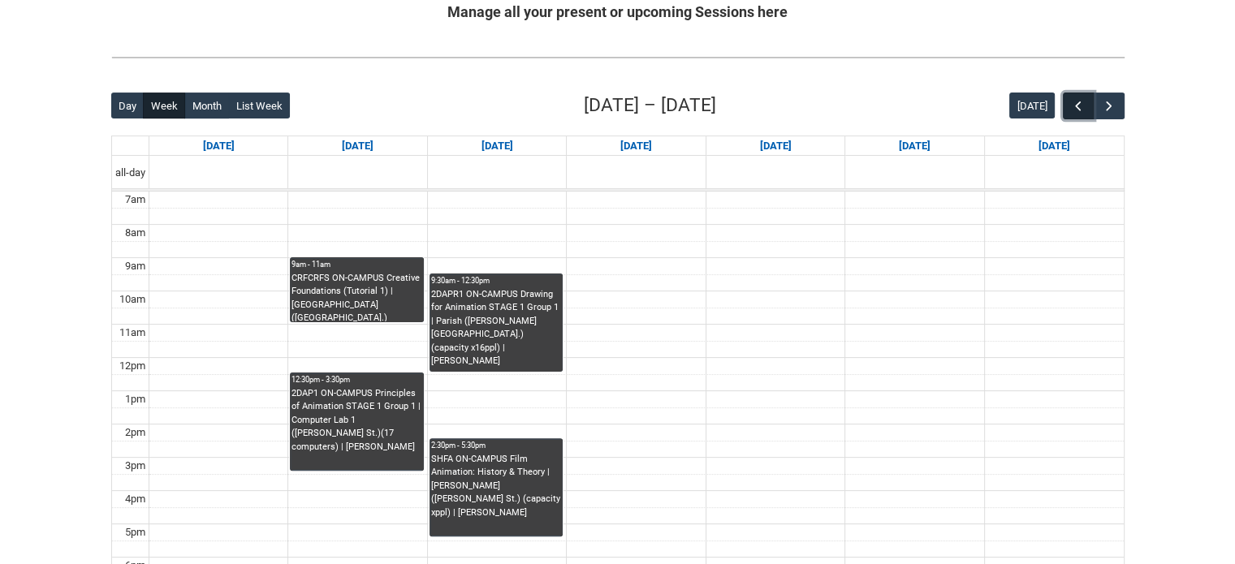
click at [1078, 100] on span "button" at bounding box center [1078, 106] width 16 height 16
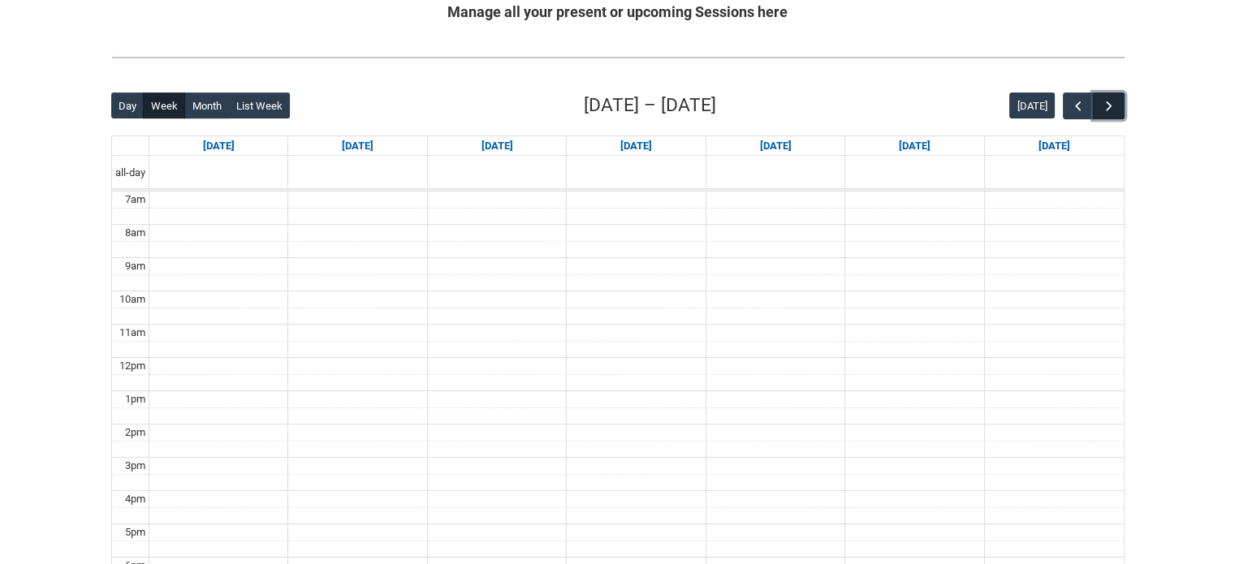
click at [1116, 103] on span "button" at bounding box center [1109, 106] width 16 height 16
click at [1113, 103] on span "button" at bounding box center [1109, 106] width 16 height 16
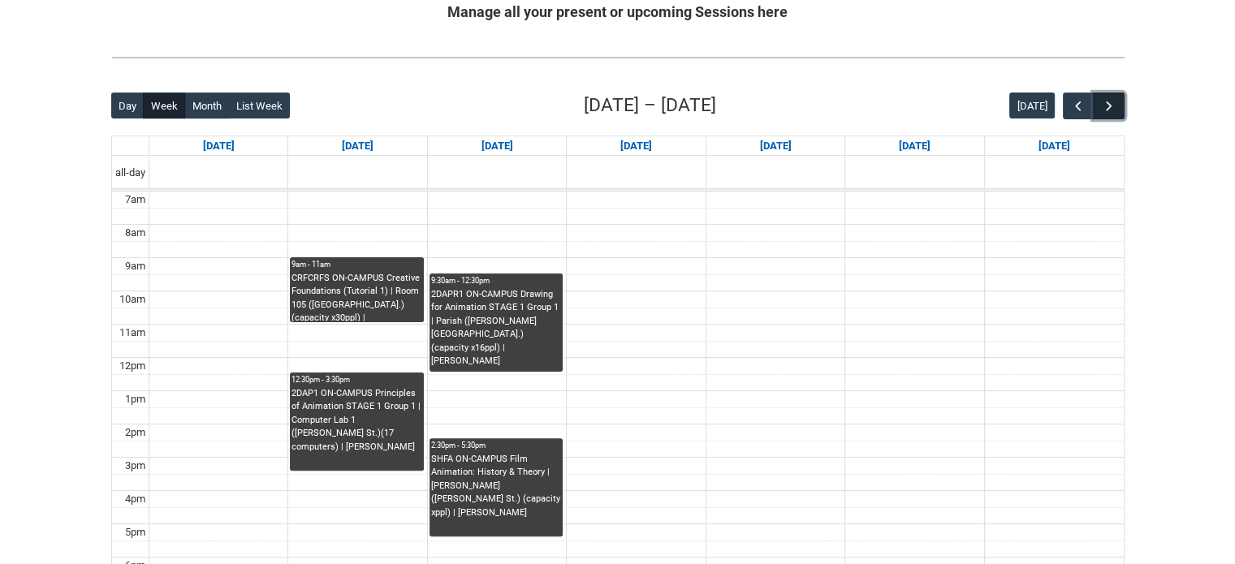
click at [1111, 113] on button "button" at bounding box center [1108, 106] width 31 height 27
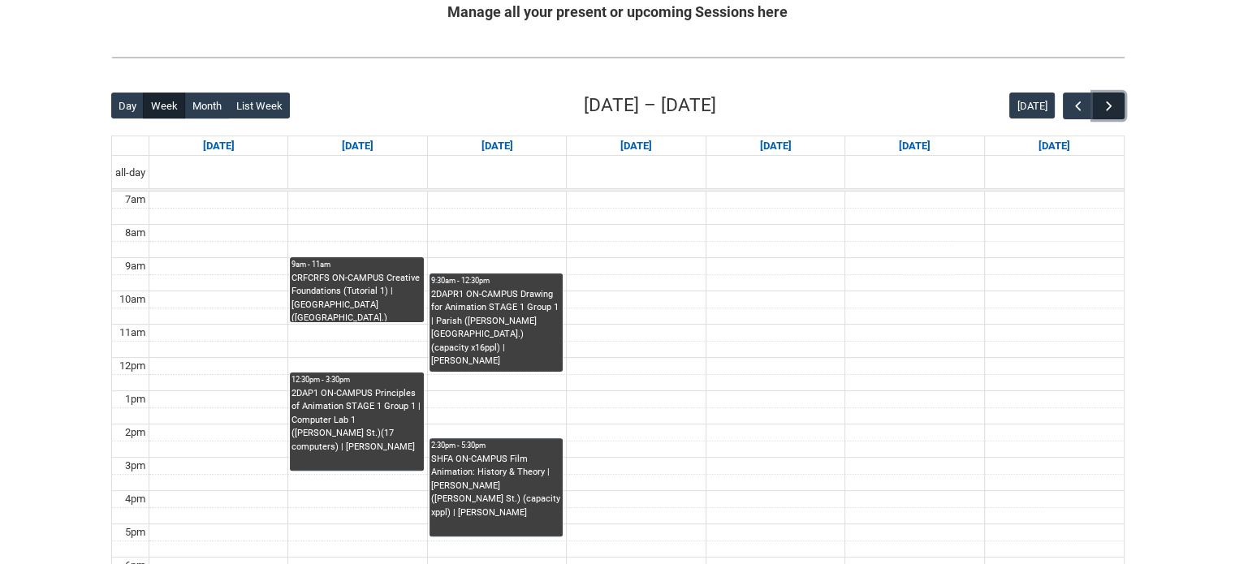
click at [1111, 113] on button "button" at bounding box center [1108, 106] width 31 height 27
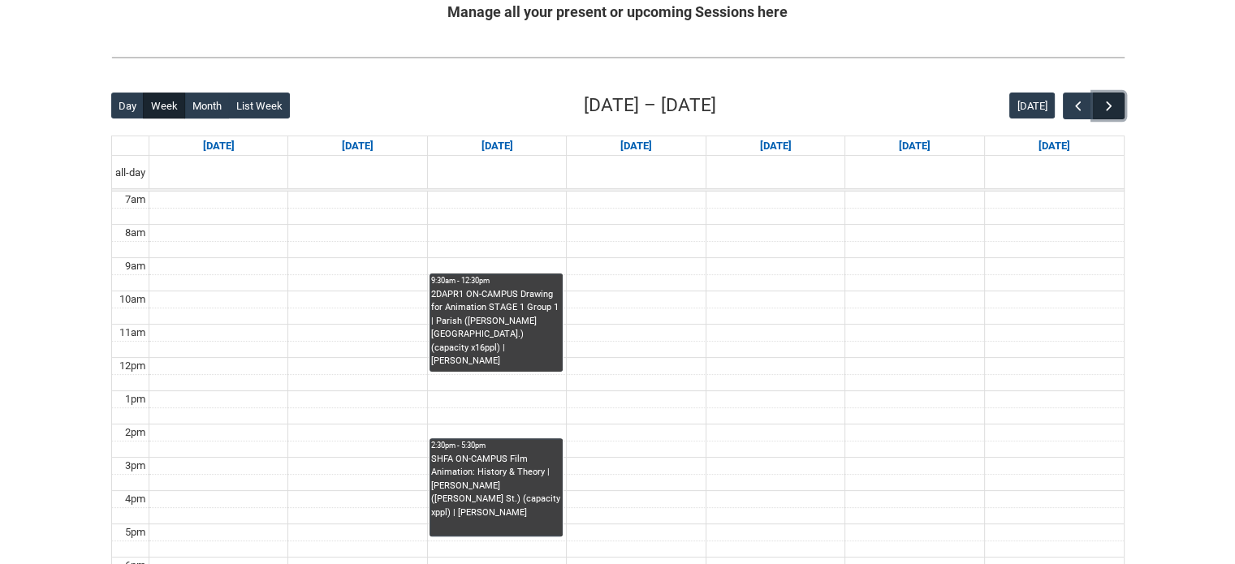
click at [1111, 113] on button "button" at bounding box center [1108, 106] width 31 height 27
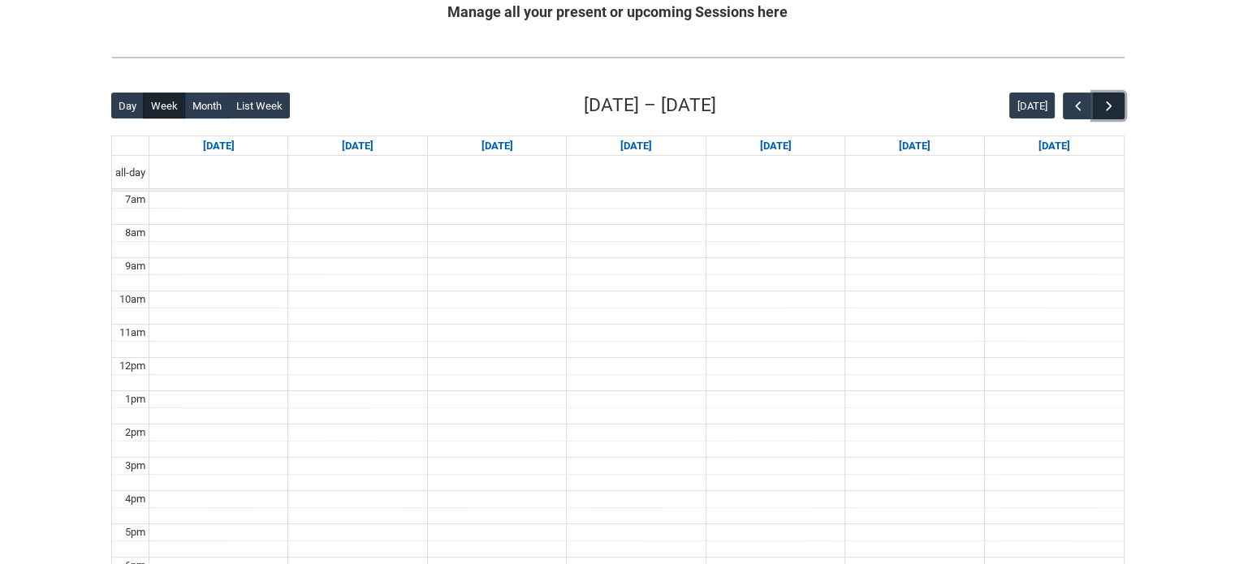
click at [1111, 113] on button "button" at bounding box center [1108, 106] width 31 height 27
